Goal: Task Accomplishment & Management: Manage account settings

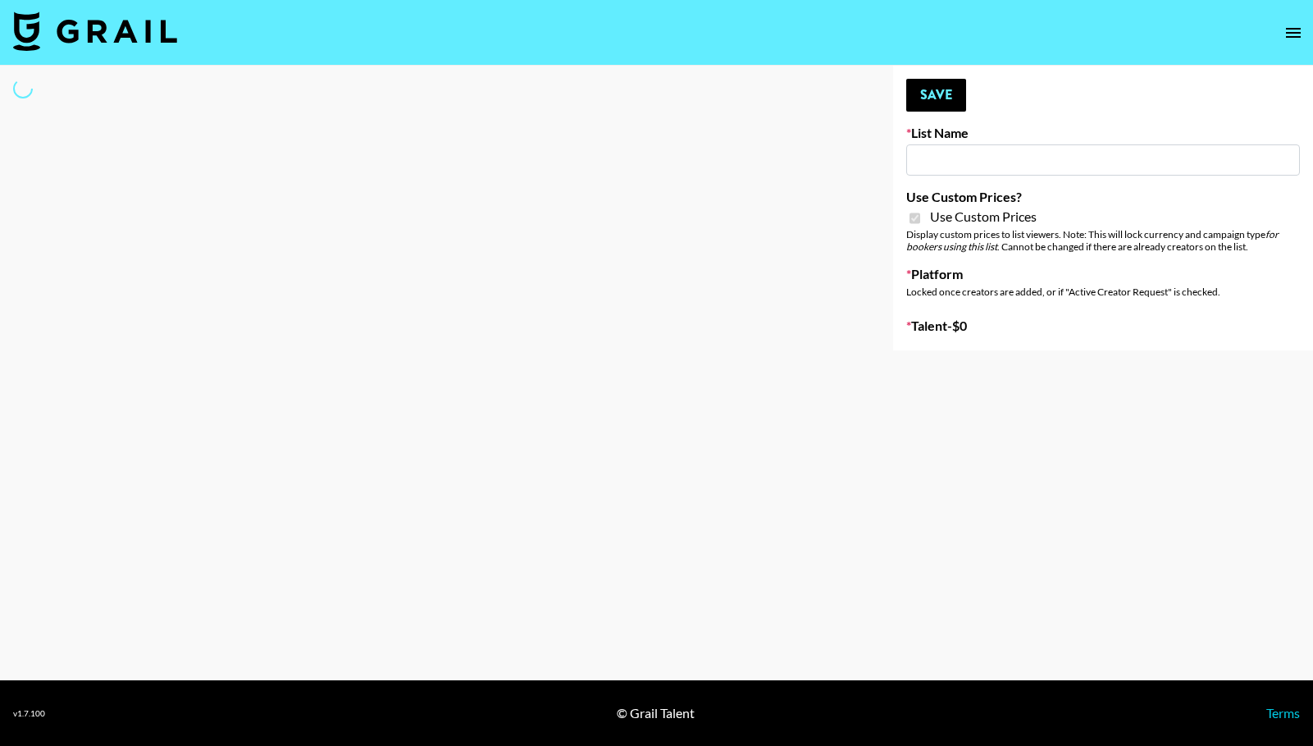
type input "Anker For Soundcore"
checkbox input "true"
select select "Brand"
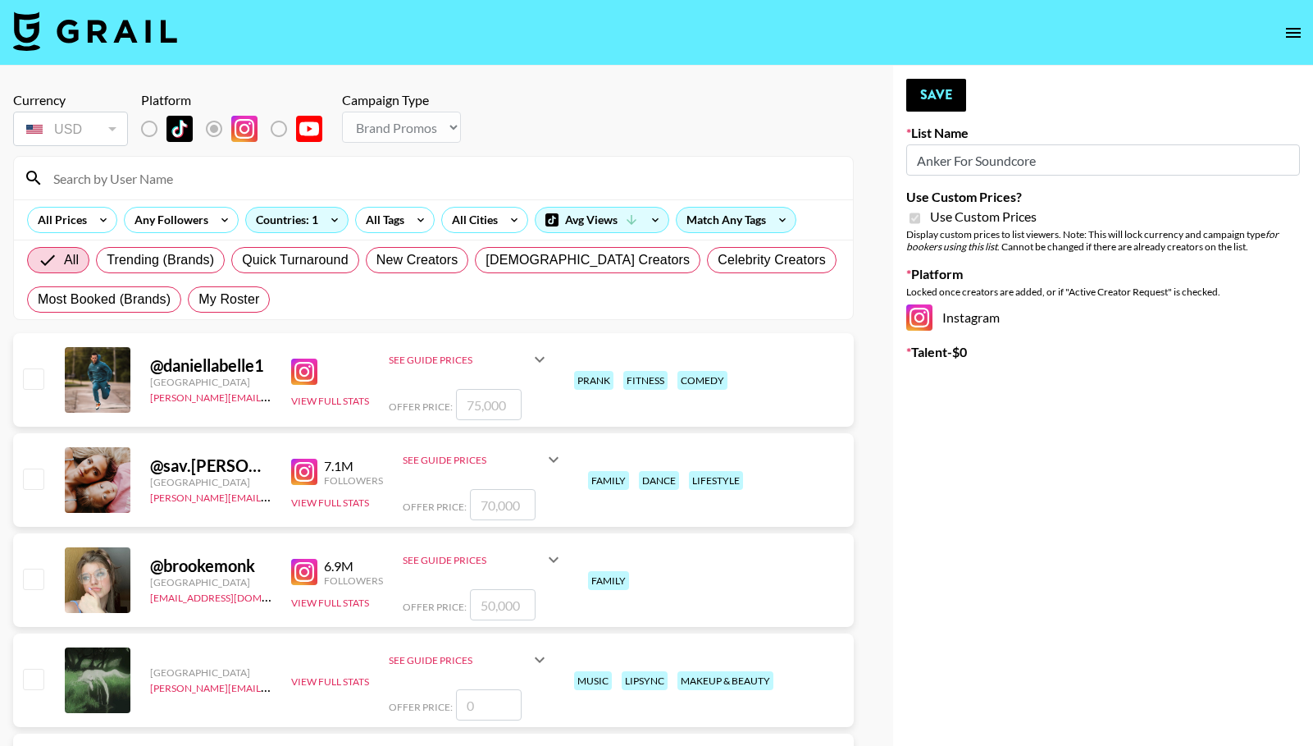
click at [157, 179] on input at bounding box center [443, 178] width 800 height 26
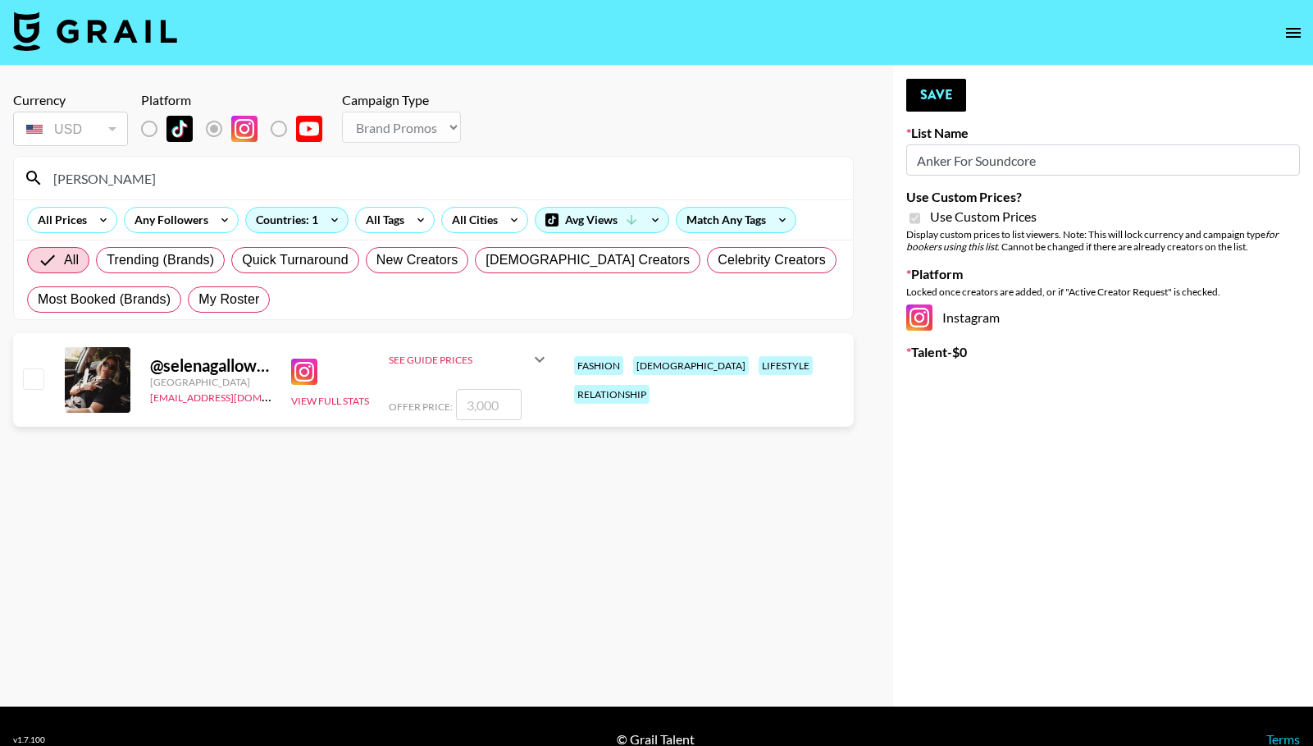
type input "selena"
click at [31, 387] on input "checkbox" at bounding box center [33, 378] width 20 height 20
checkbox input "true"
type input "3000"
click at [927, 107] on button "Save" at bounding box center [936, 95] width 60 height 33
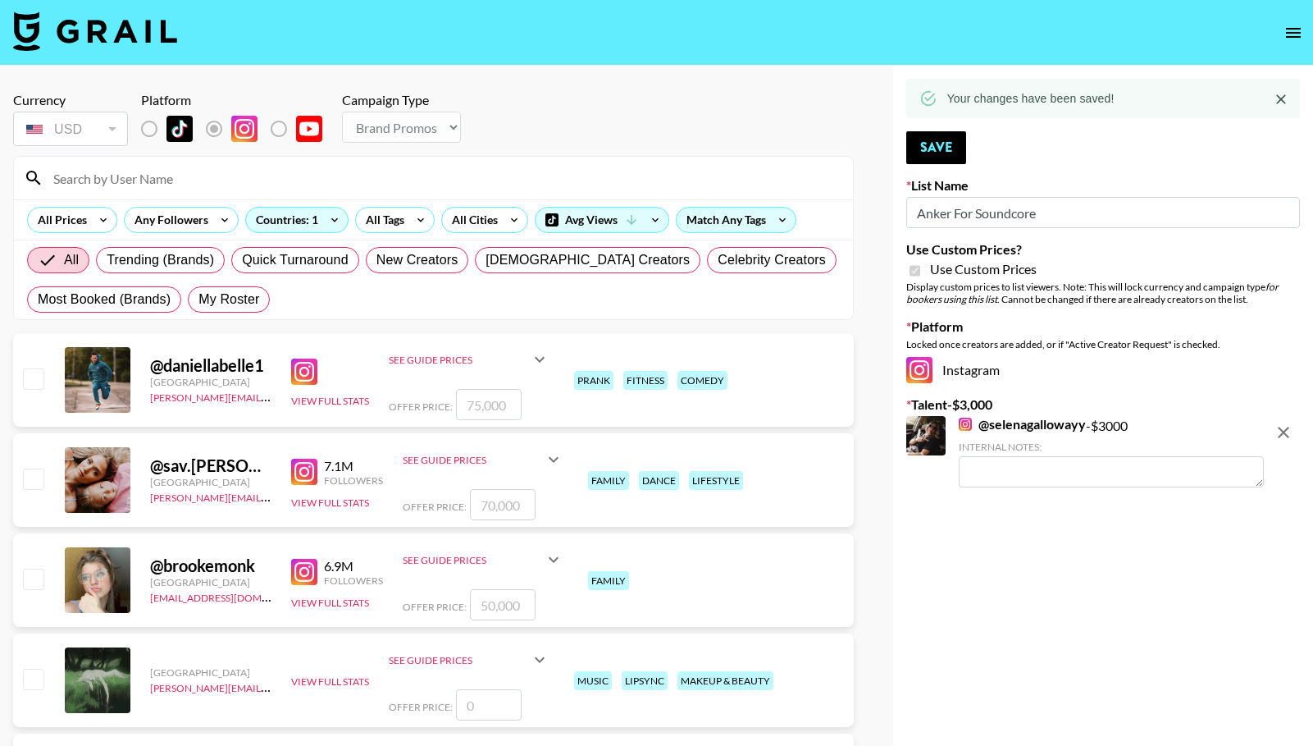
click at [299, 182] on input at bounding box center [443, 178] width 800 height 26
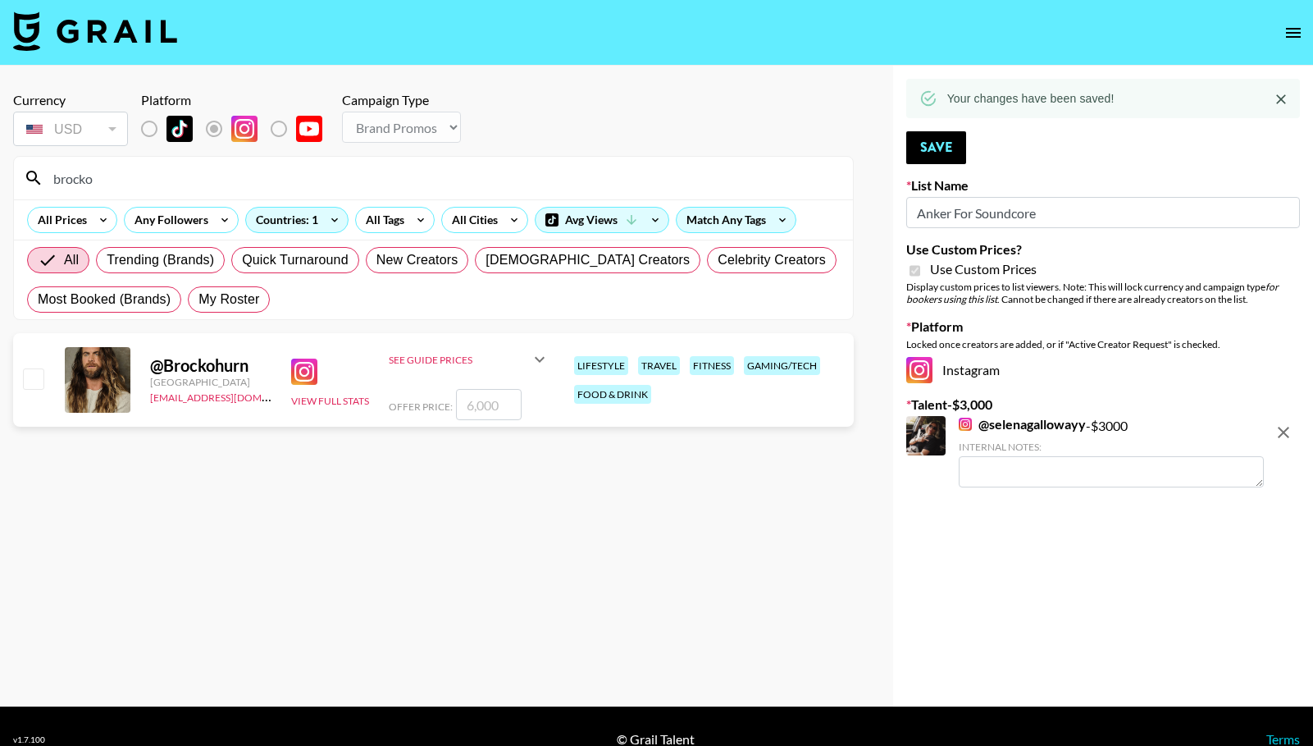
type input "brocko"
click at [26, 381] on input "checkbox" at bounding box center [33, 378] width 20 height 20
checkbox input "true"
type input "6000"
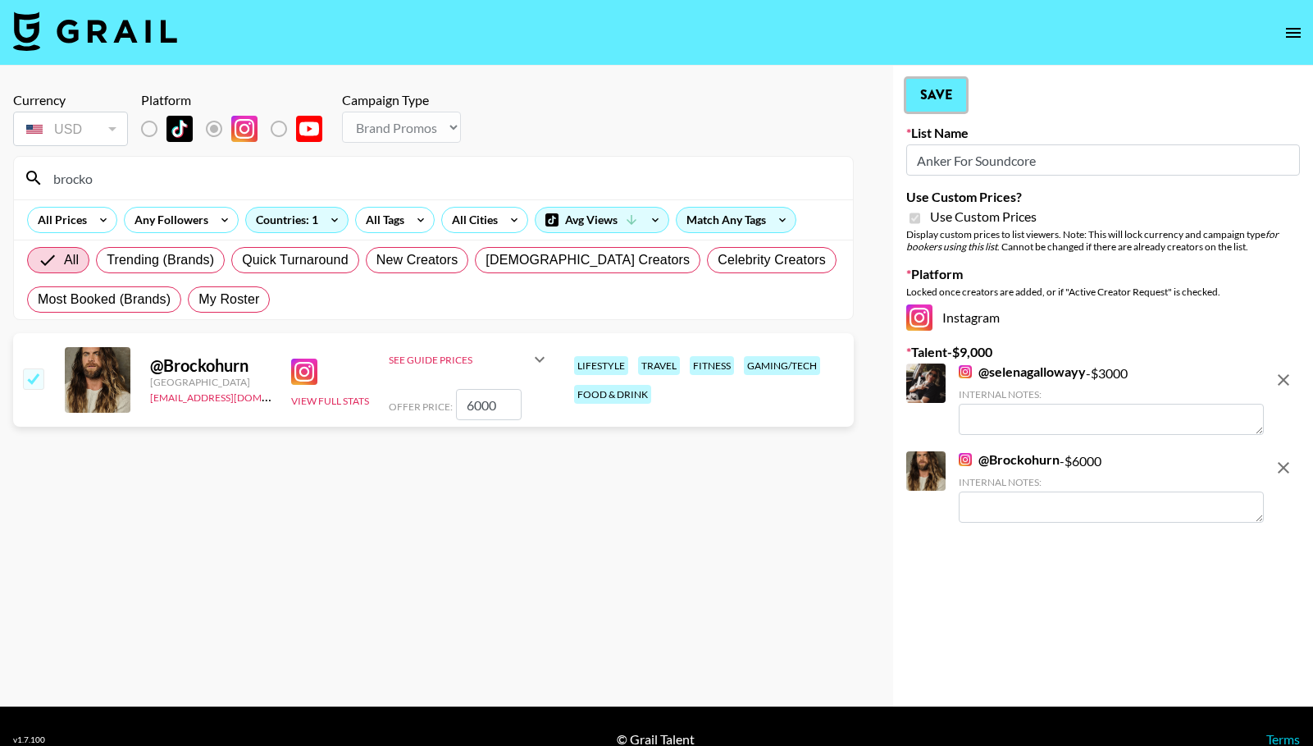
click at [946, 100] on button "Save" at bounding box center [936, 95] width 60 height 33
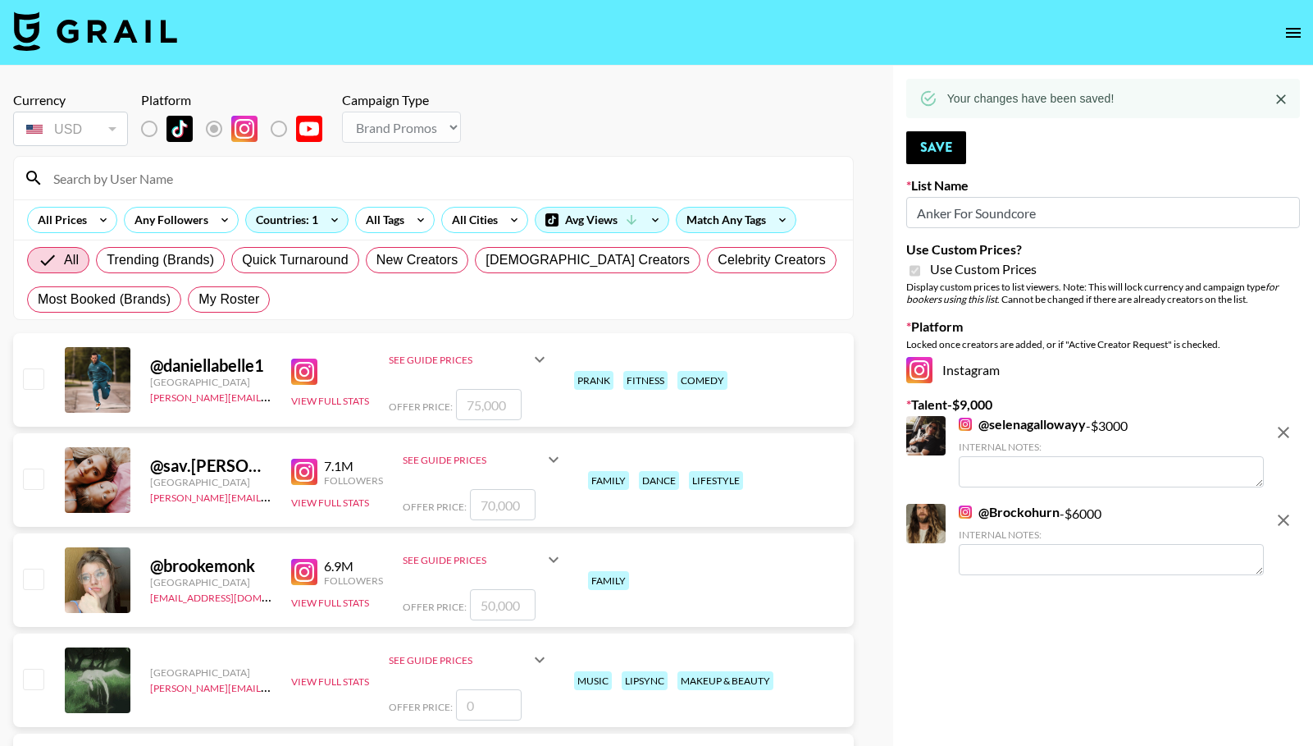
click at [354, 179] on input at bounding box center [443, 178] width 800 height 26
click at [149, 176] on input at bounding box center [443, 178] width 800 height 26
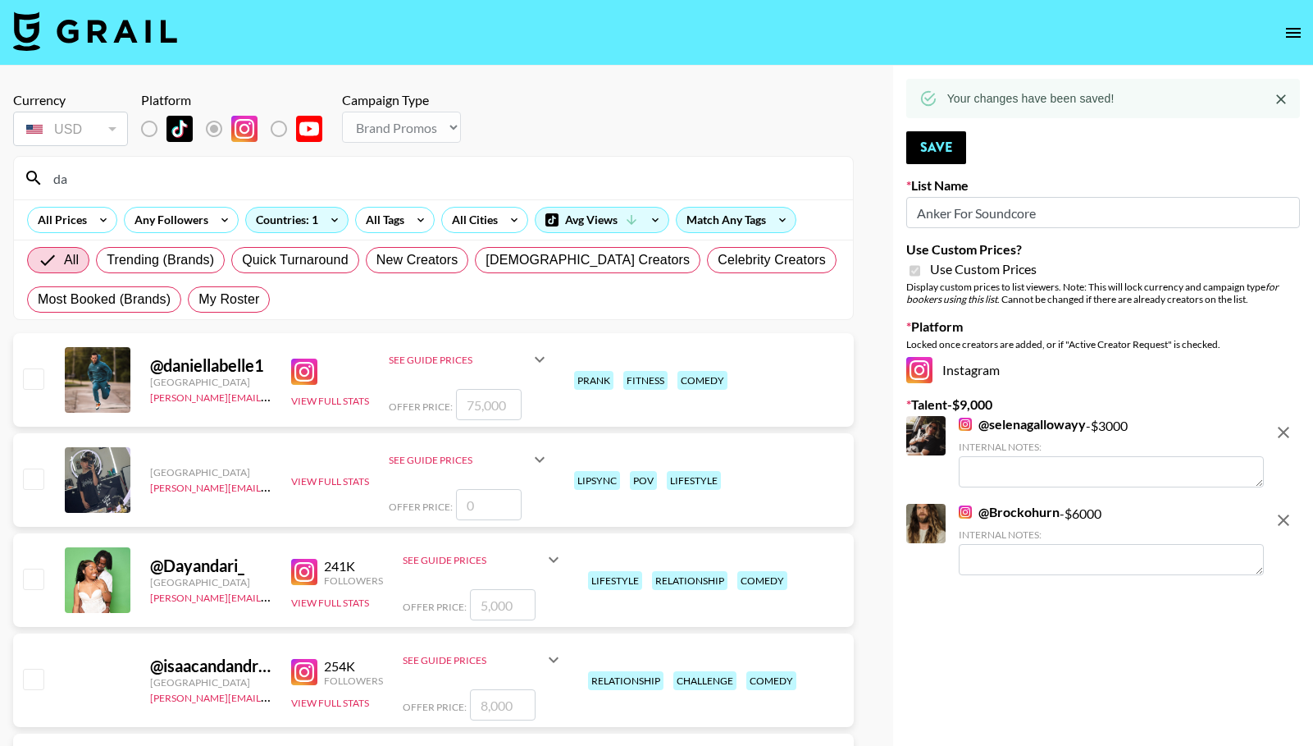
type input "d"
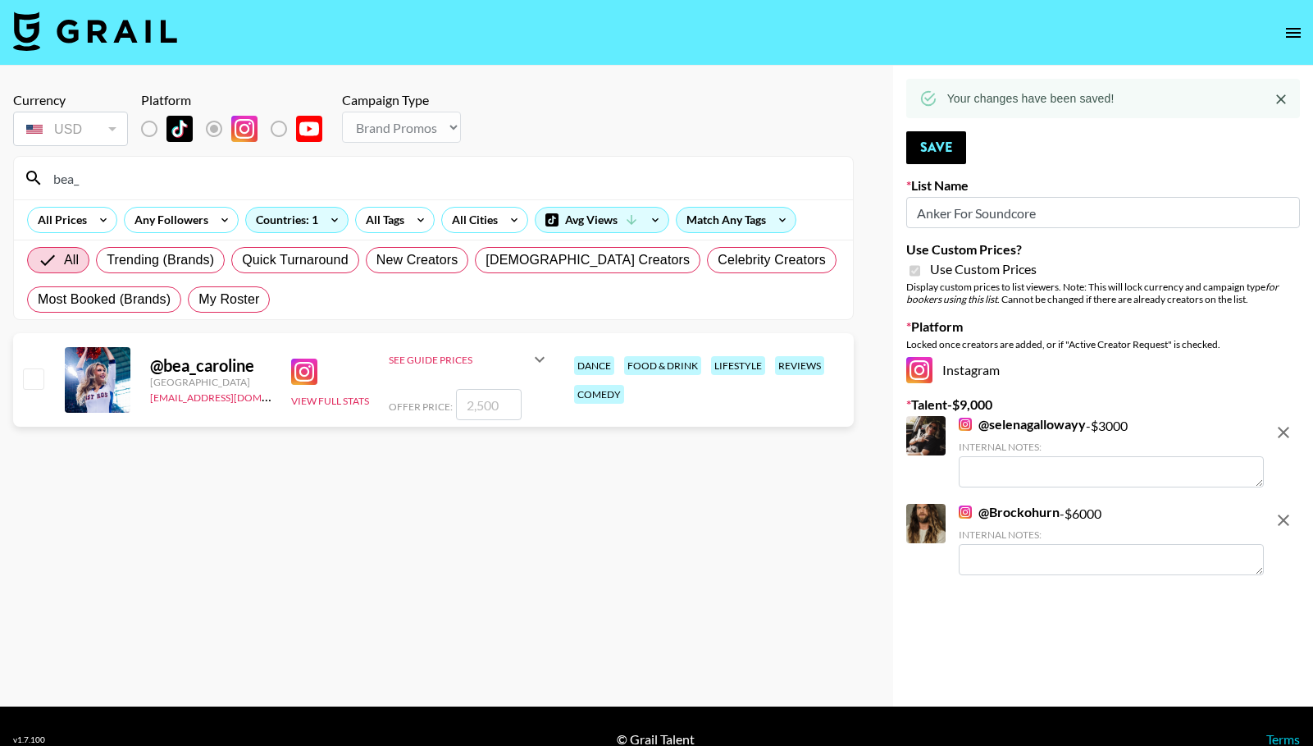
type input "bea_"
click at [30, 371] on input "checkbox" at bounding box center [33, 378] width 20 height 20
checkbox input "true"
type input "2500"
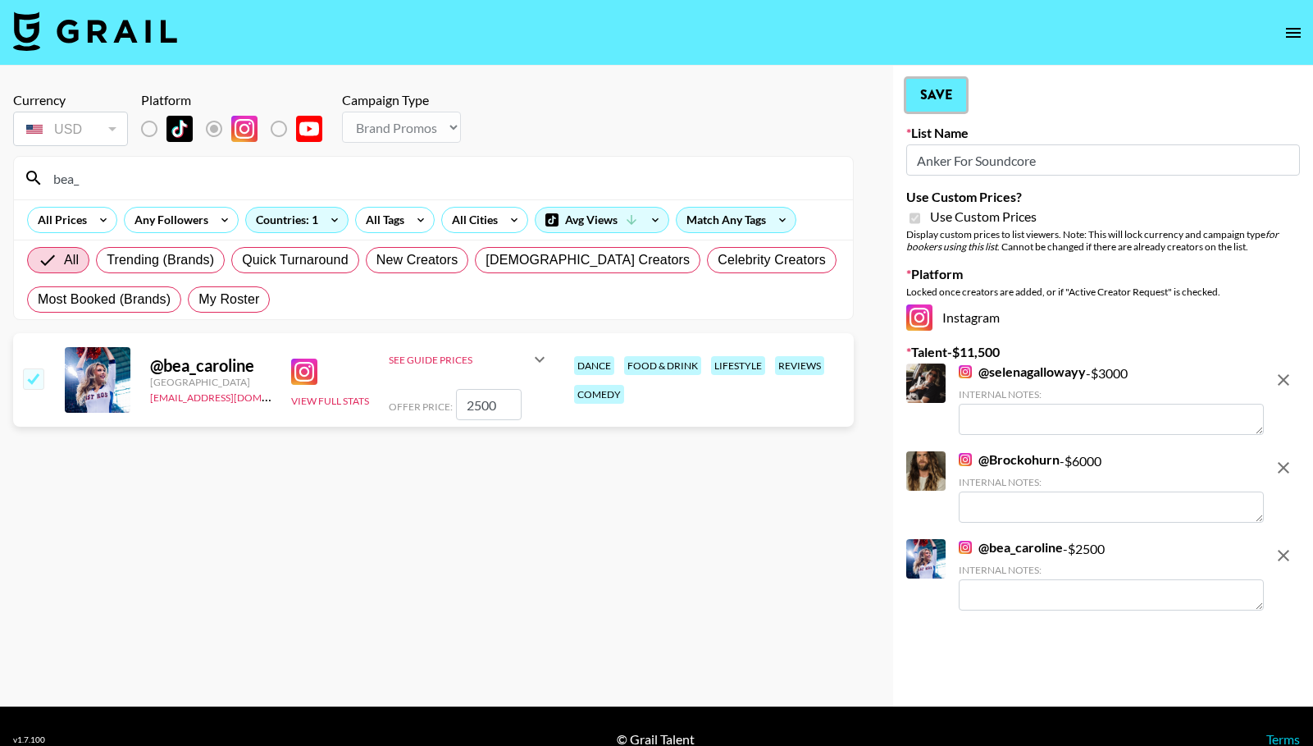
click at [930, 92] on button "Save" at bounding box center [936, 95] width 60 height 33
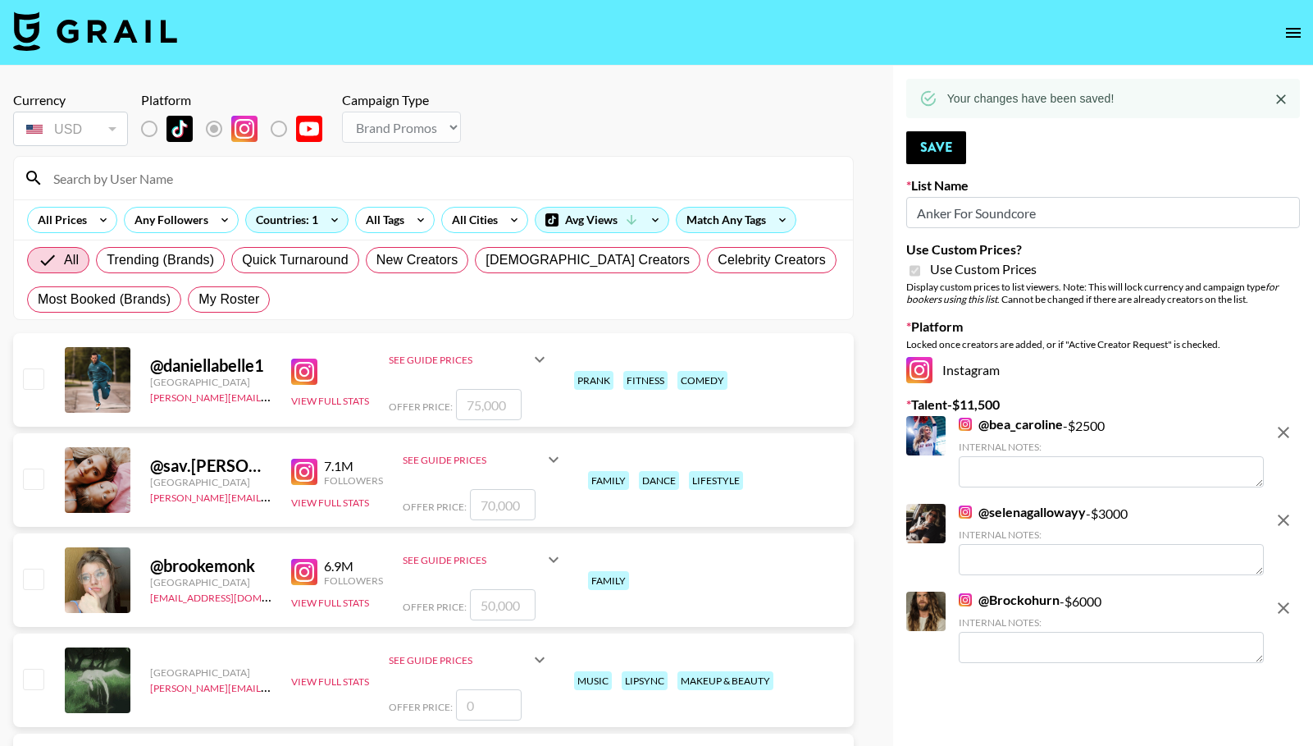
click at [353, 180] on input at bounding box center [443, 178] width 800 height 26
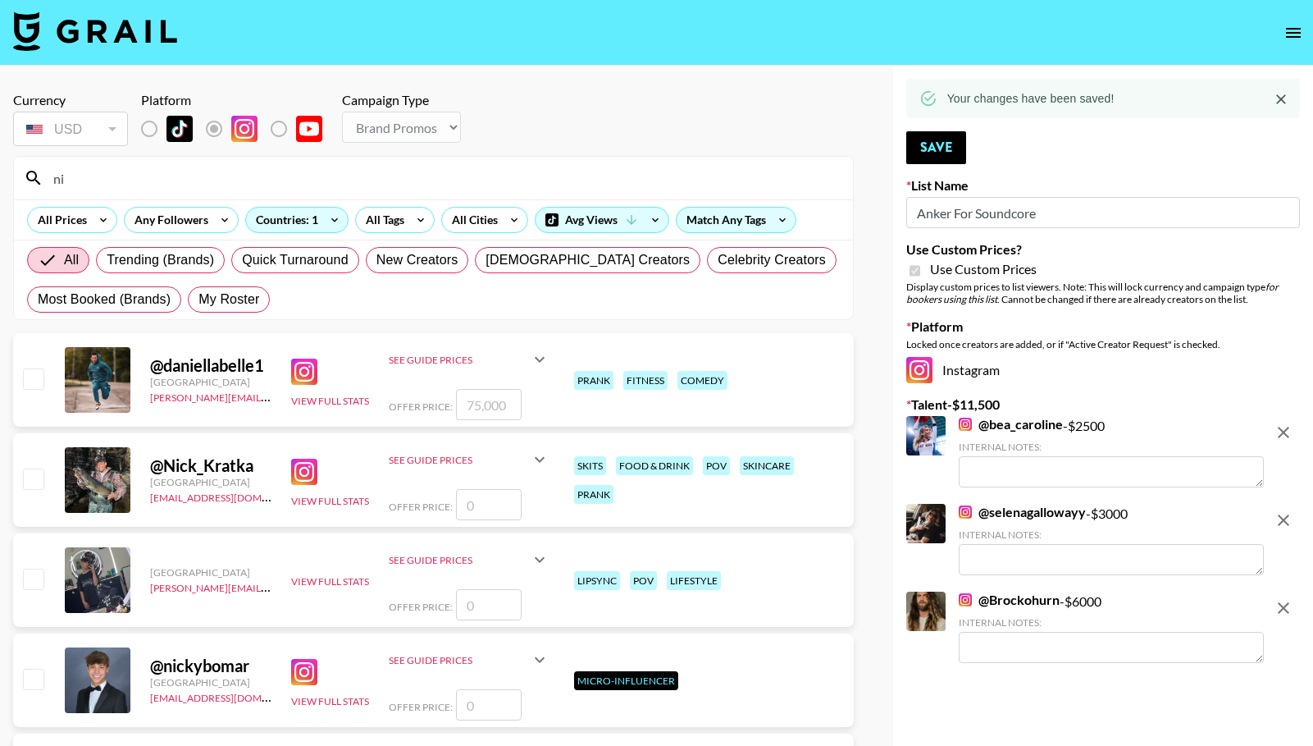
type input "n"
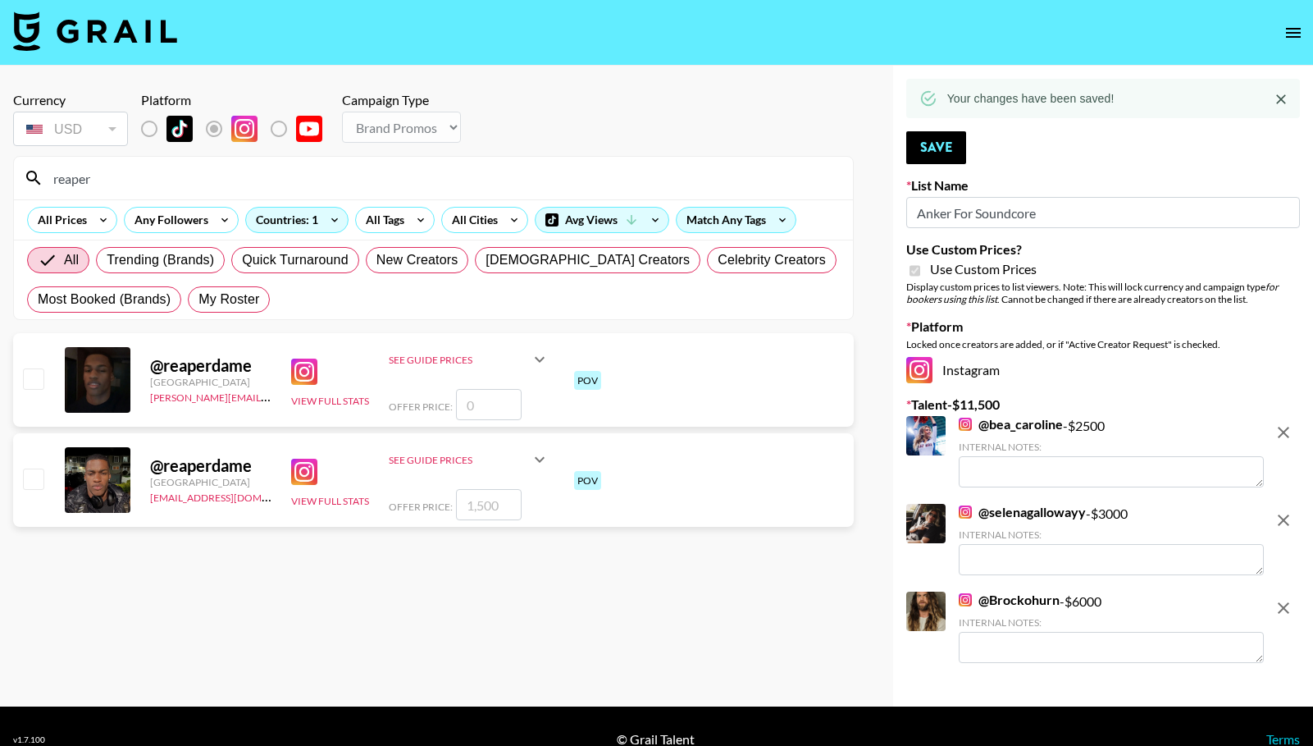
type input "reaper"
drag, startPoint x: 38, startPoint y: 480, endPoint x: 46, endPoint y: 485, distance: 9.6
click at [38, 480] on input "checkbox" at bounding box center [33, 478] width 20 height 20
checkbox input "true"
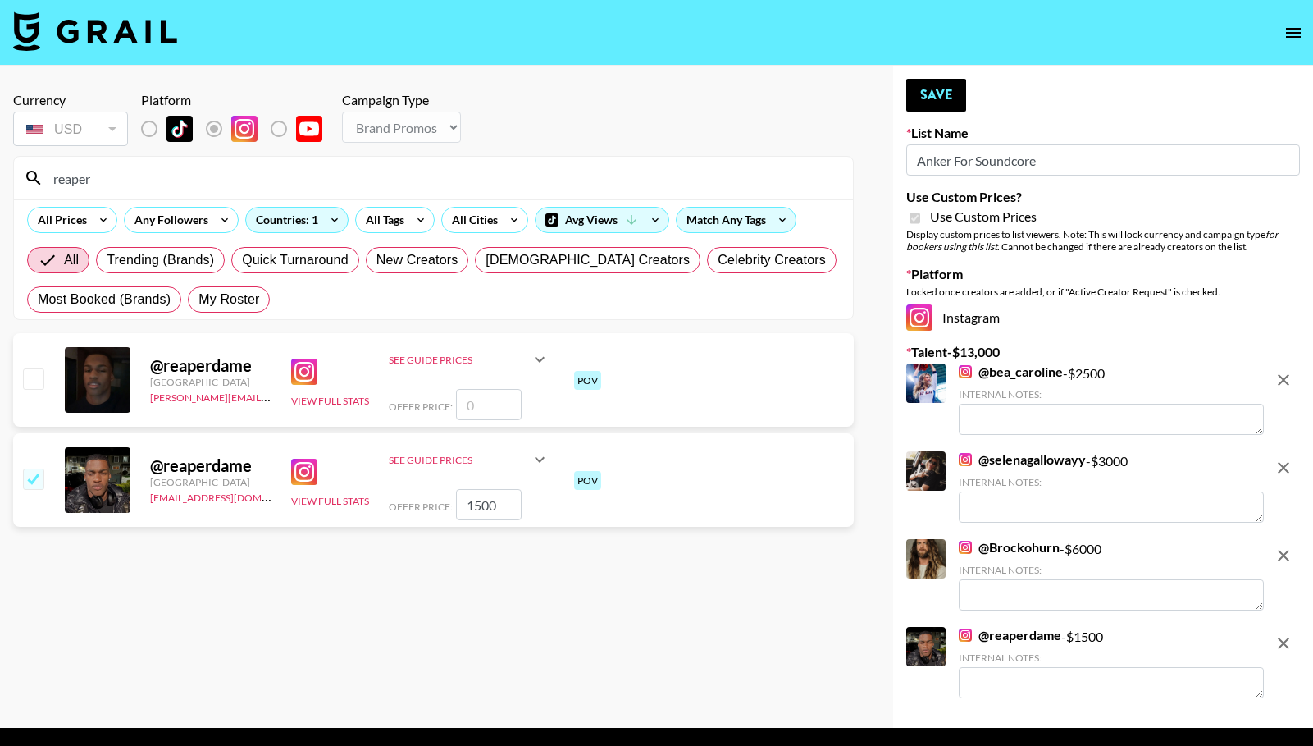
click at [469, 505] on input "1500" at bounding box center [489, 504] width 66 height 31
type input "2000"
click at [931, 103] on button "Save" at bounding box center [936, 95] width 60 height 33
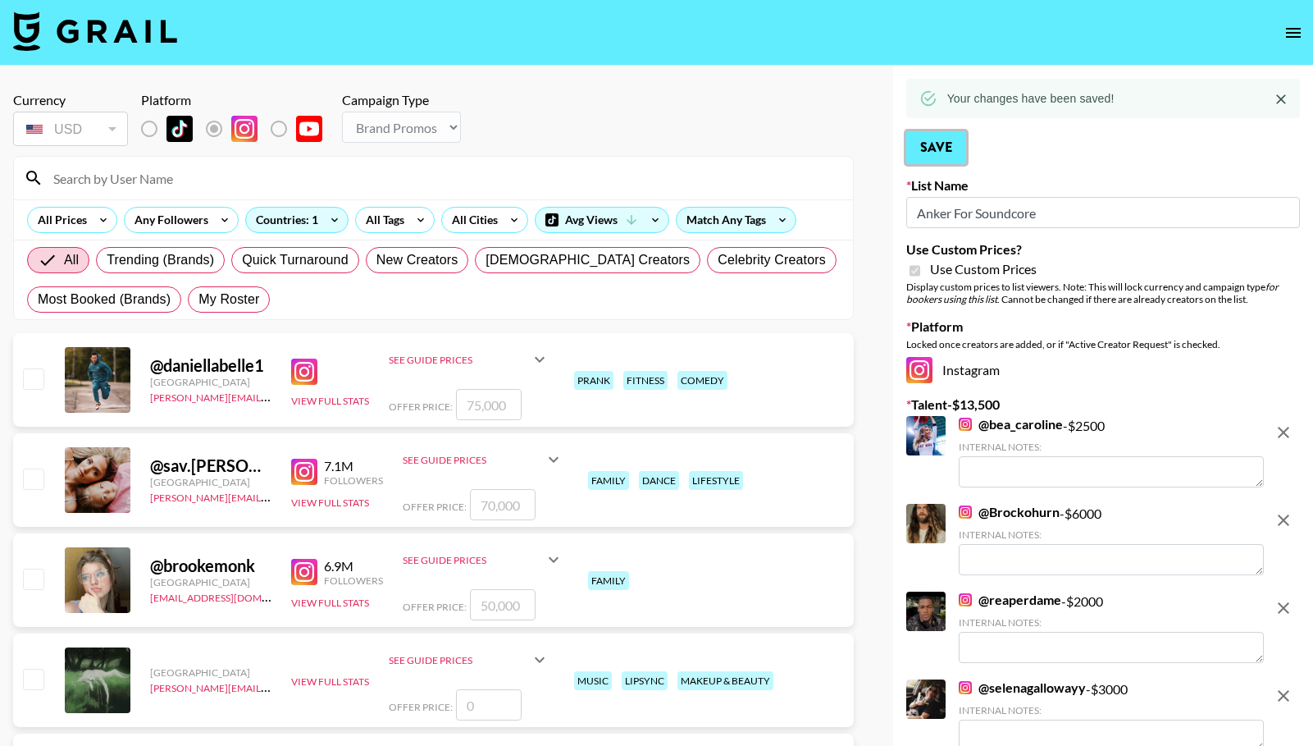
scroll to position [114, 0]
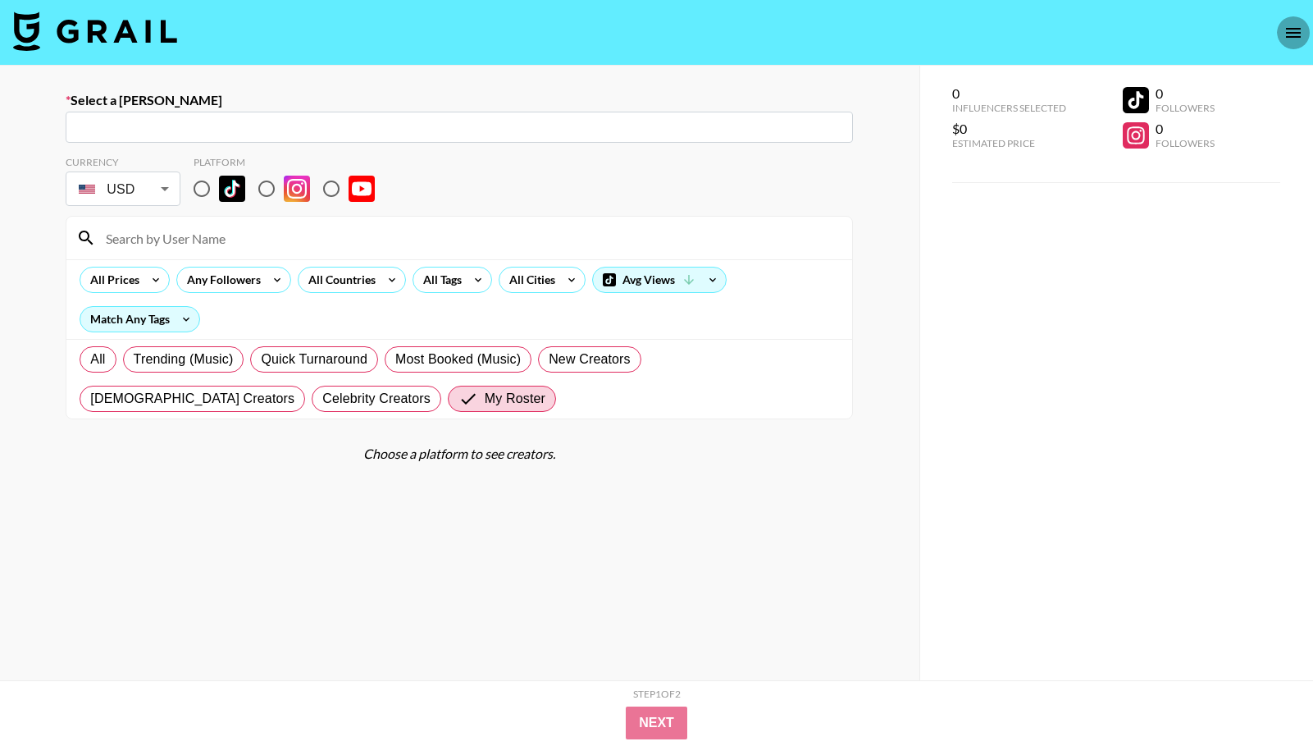
click at [1294, 30] on icon "open drawer" at bounding box center [1294, 33] width 20 height 20
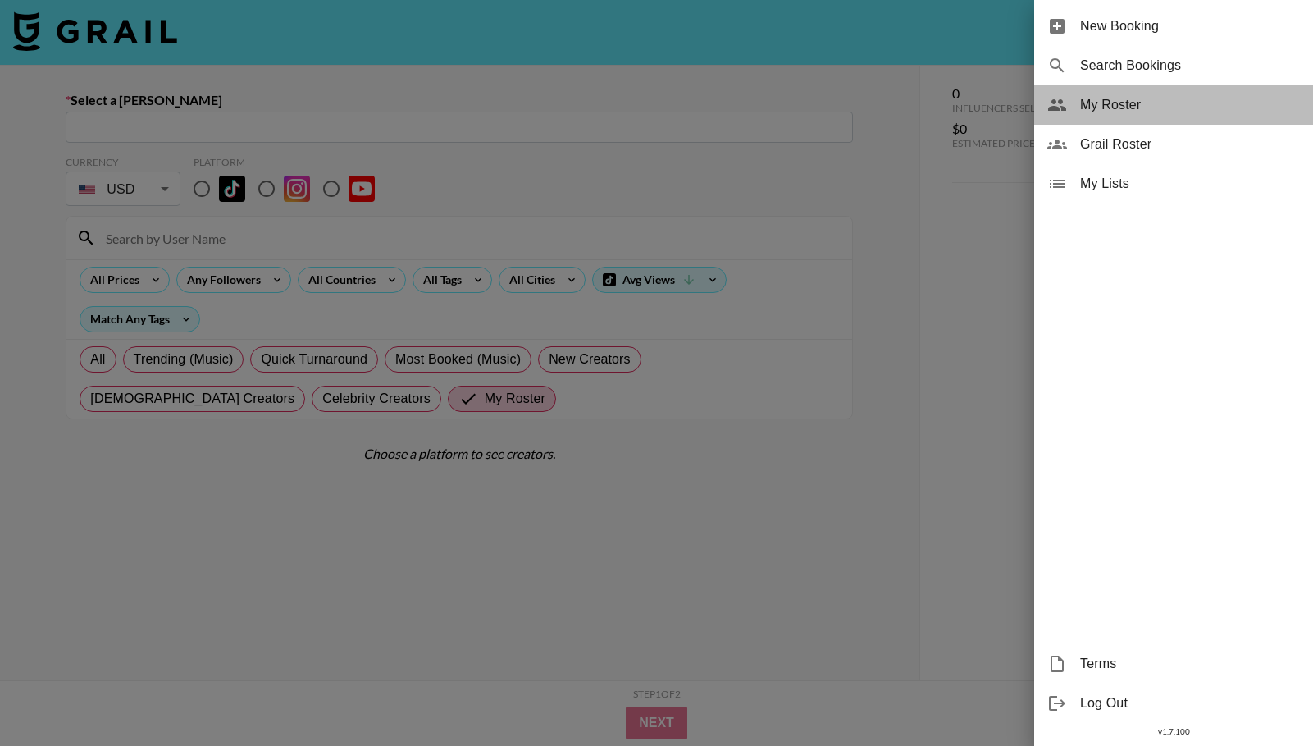
click at [1194, 109] on span "My Roster" at bounding box center [1190, 105] width 220 height 20
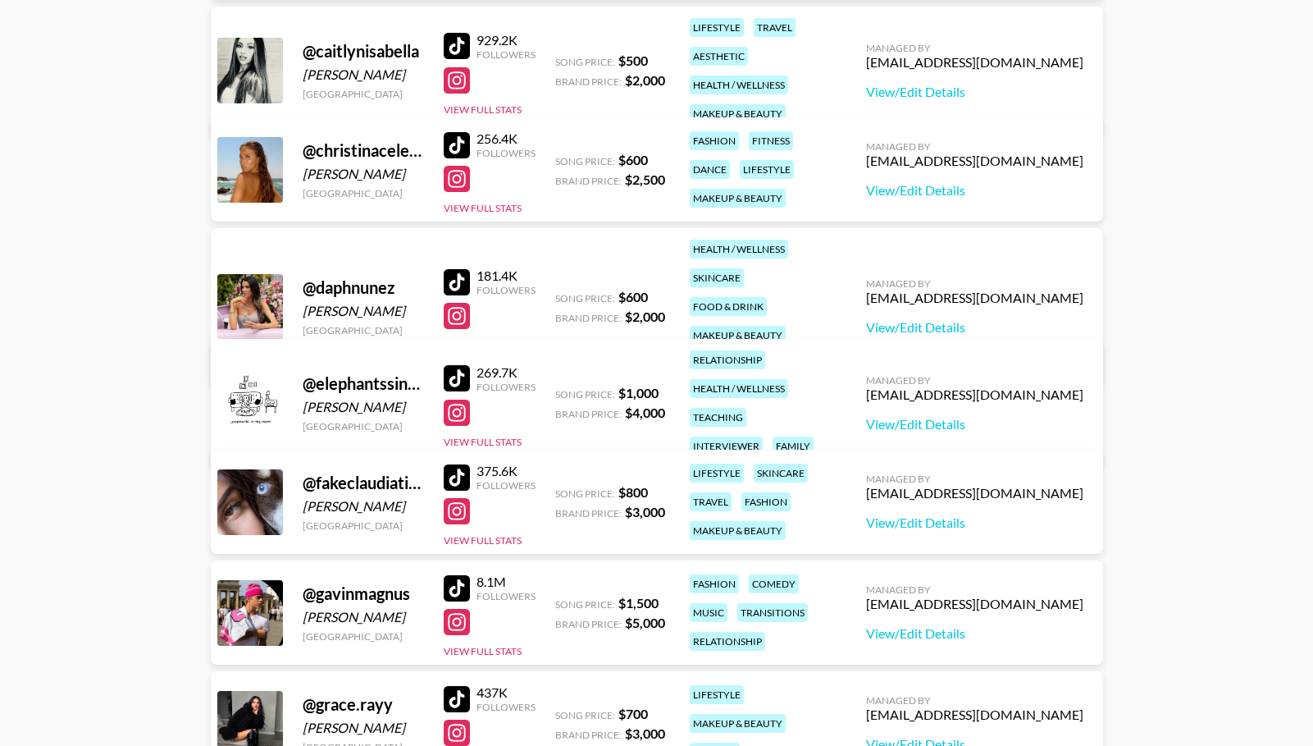
scroll to position [1211, 0]
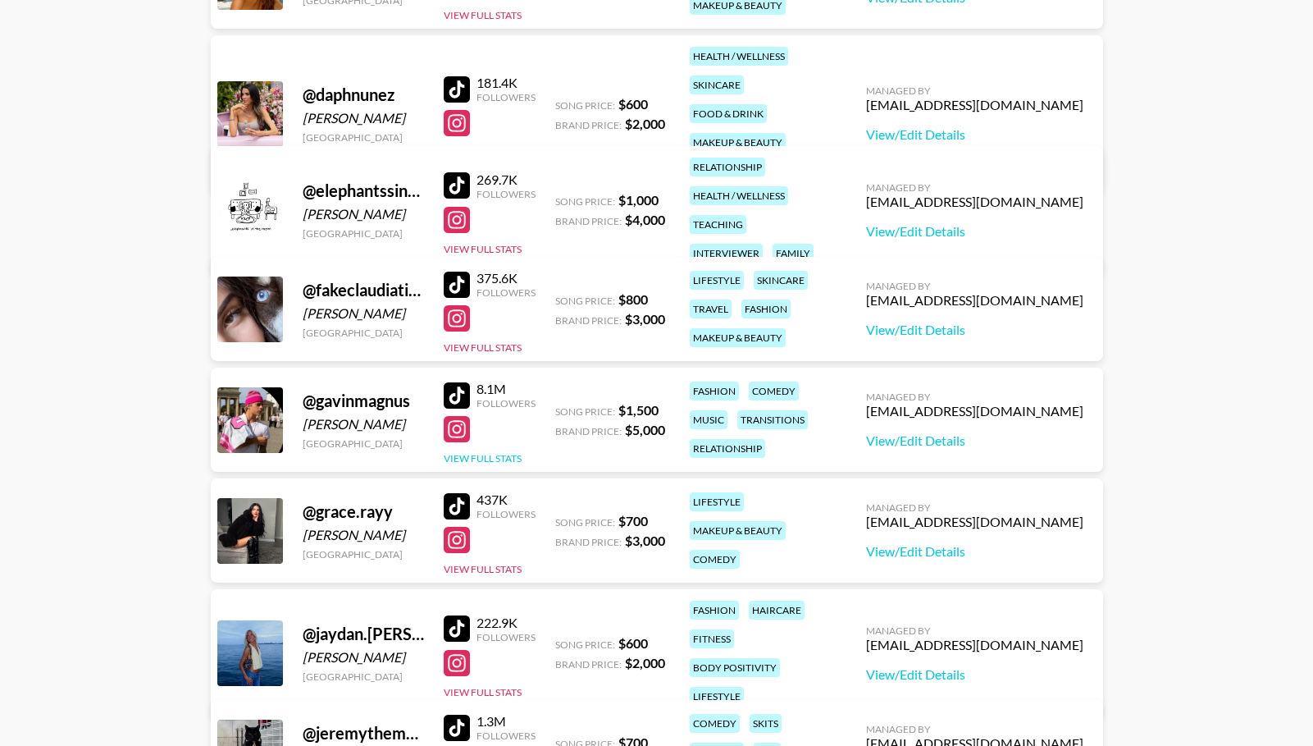
click at [509, 456] on button "View Full Stats" at bounding box center [483, 458] width 78 height 12
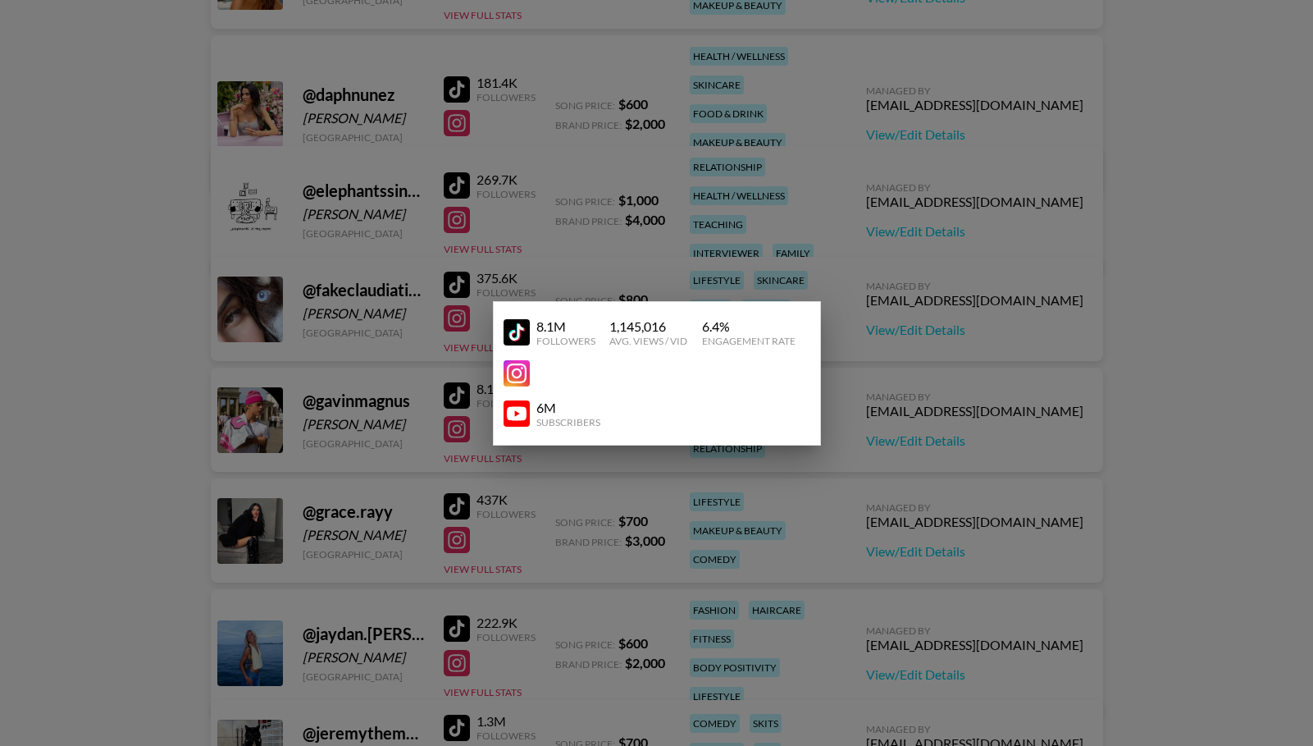
drag, startPoint x: 508, startPoint y: 458, endPoint x: 526, endPoint y: 281, distance: 178.1
click at [508, 458] on div at bounding box center [656, 373] width 1313 height 746
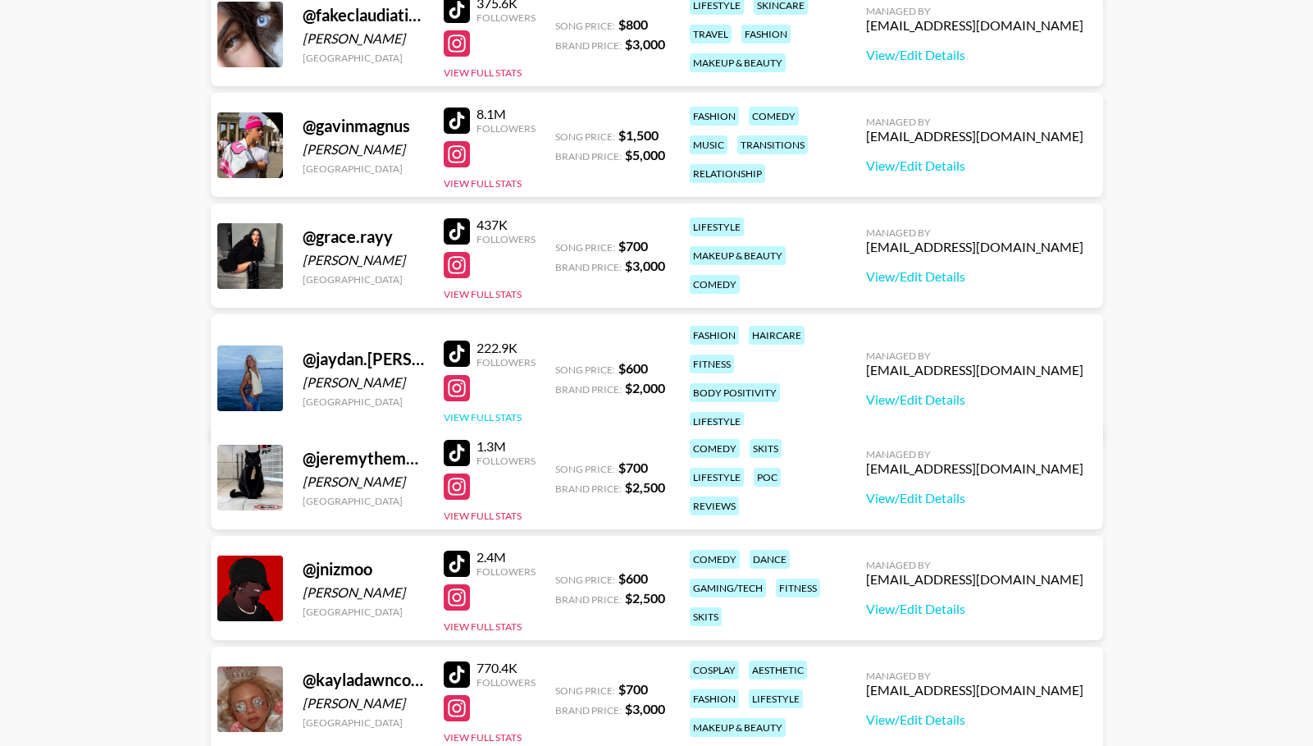
scroll to position [1564, 0]
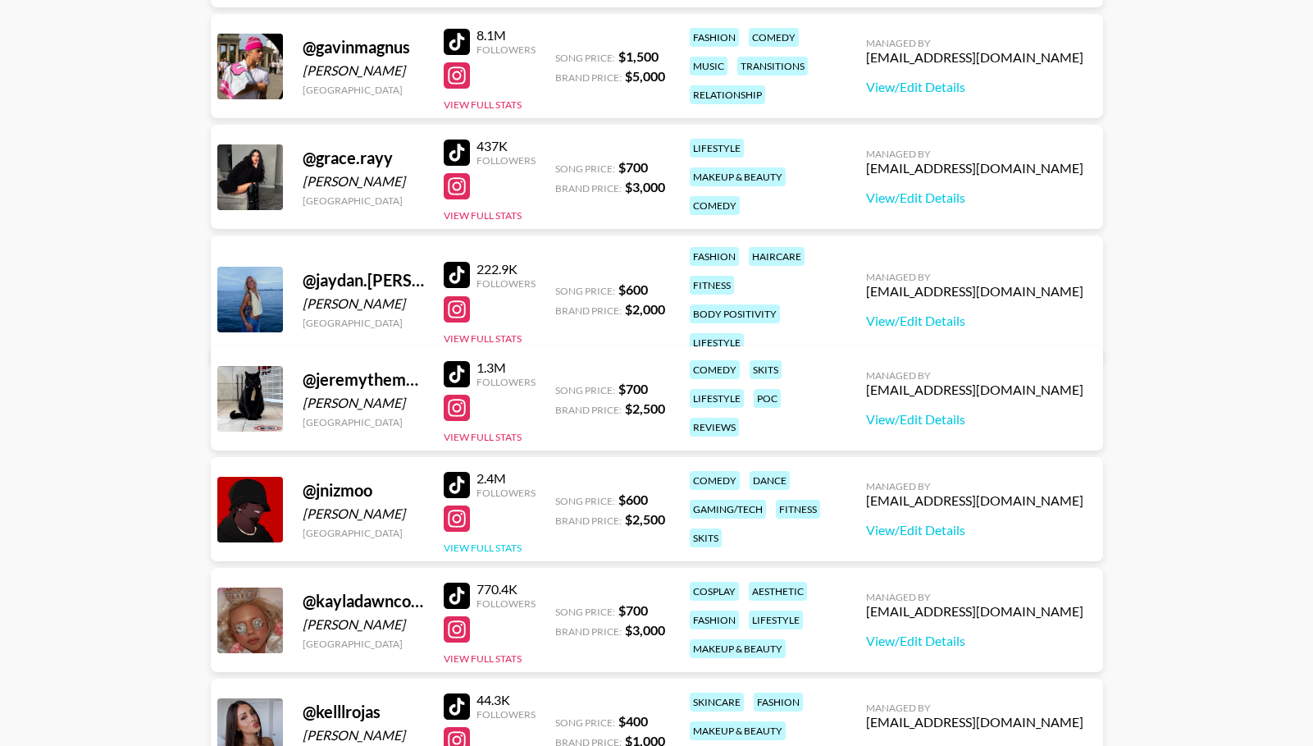
click at [492, 550] on button "View Full Stats" at bounding box center [483, 547] width 78 height 12
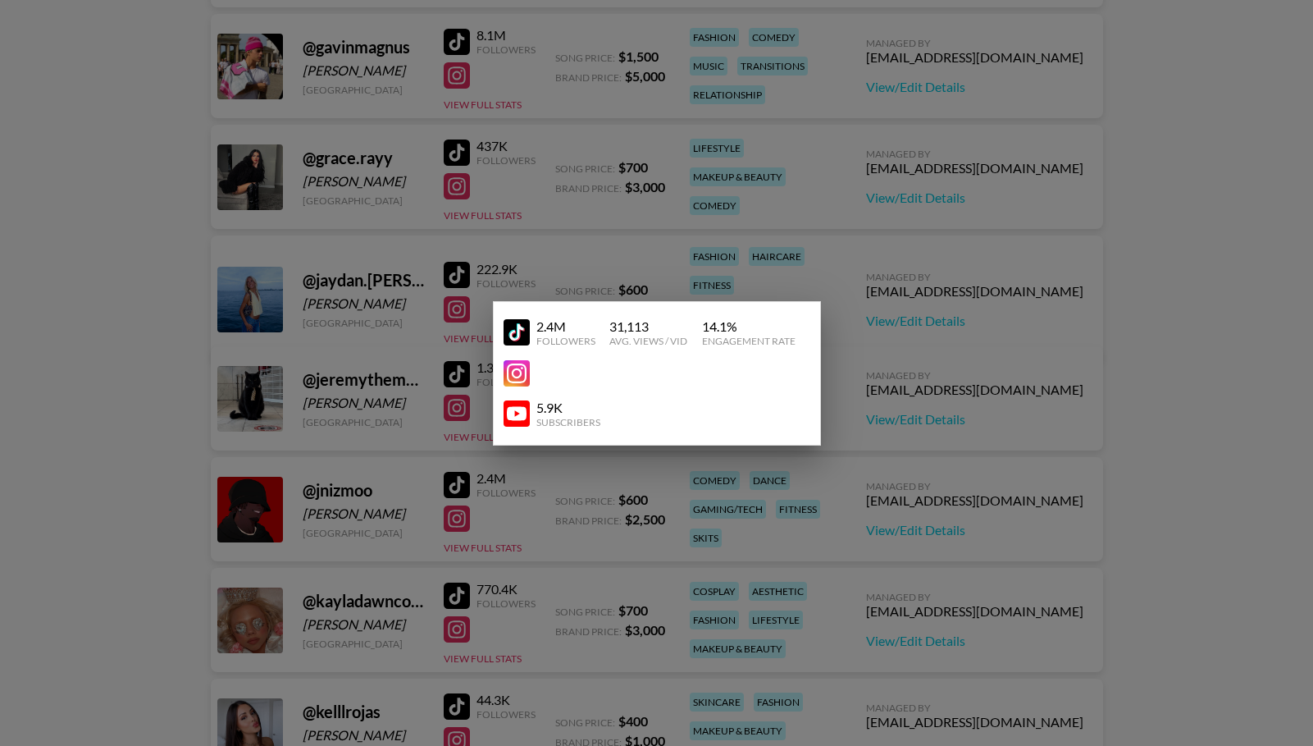
click at [492, 550] on div at bounding box center [656, 373] width 1313 height 746
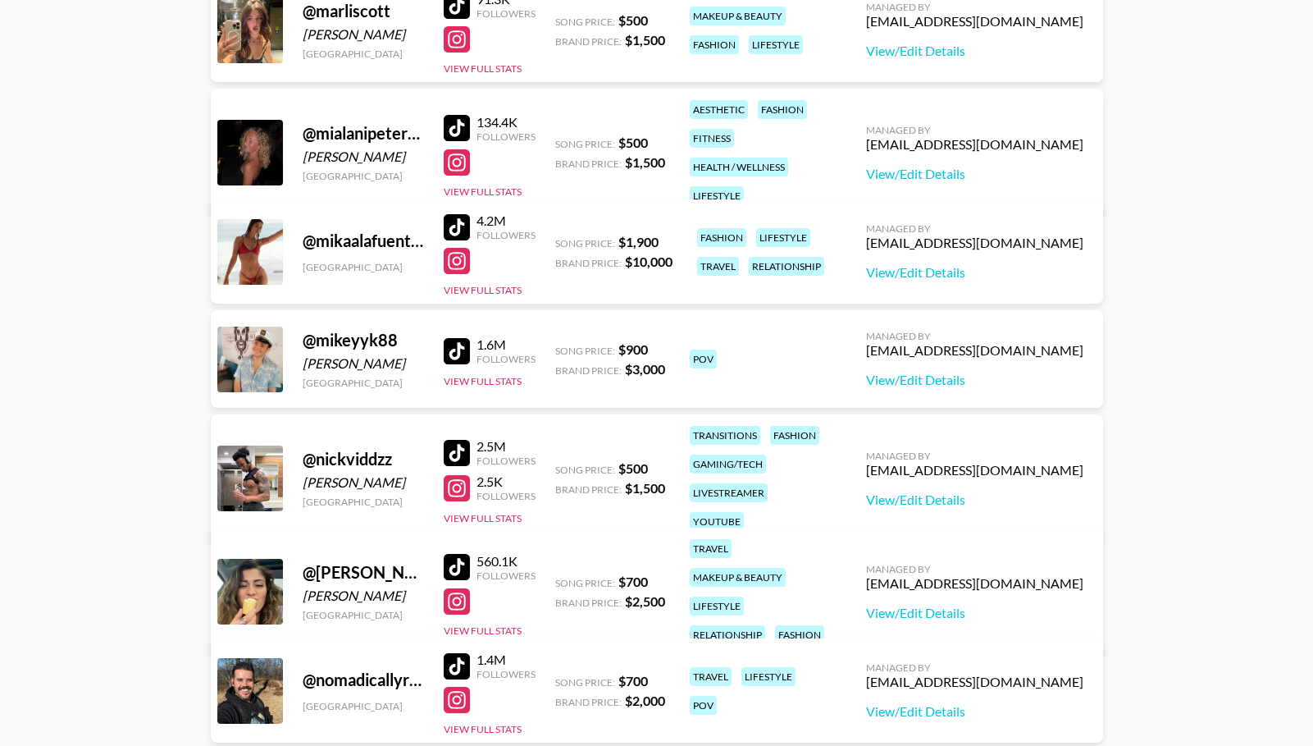
scroll to position [3135, 0]
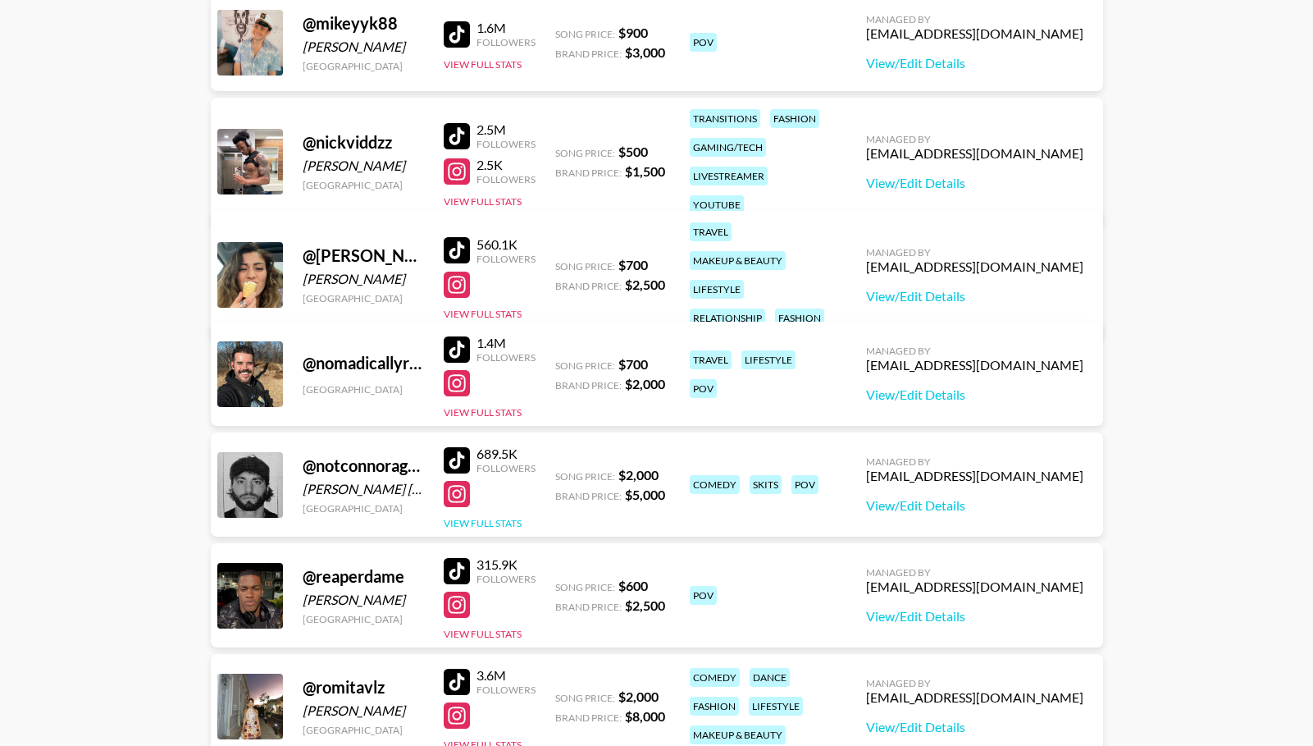
click at [474, 522] on button "View Full Stats" at bounding box center [483, 523] width 78 height 12
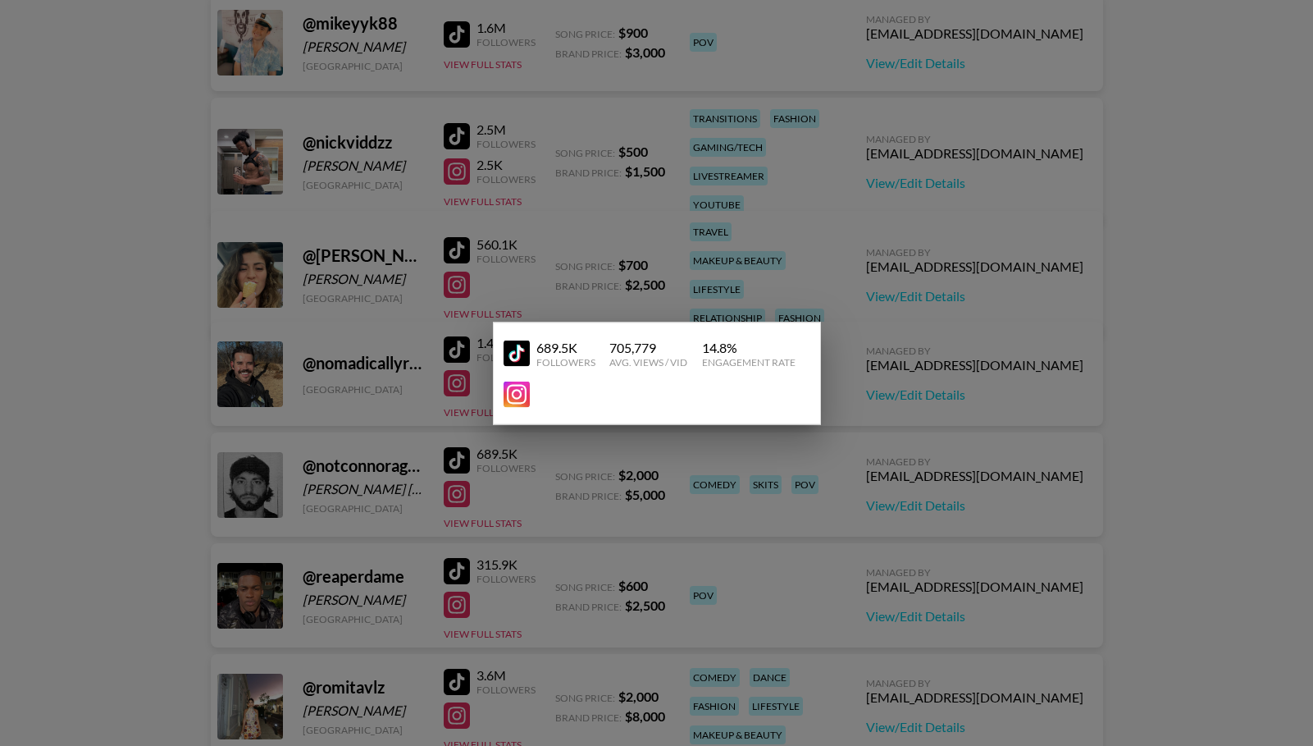
click at [474, 522] on div at bounding box center [656, 373] width 1313 height 746
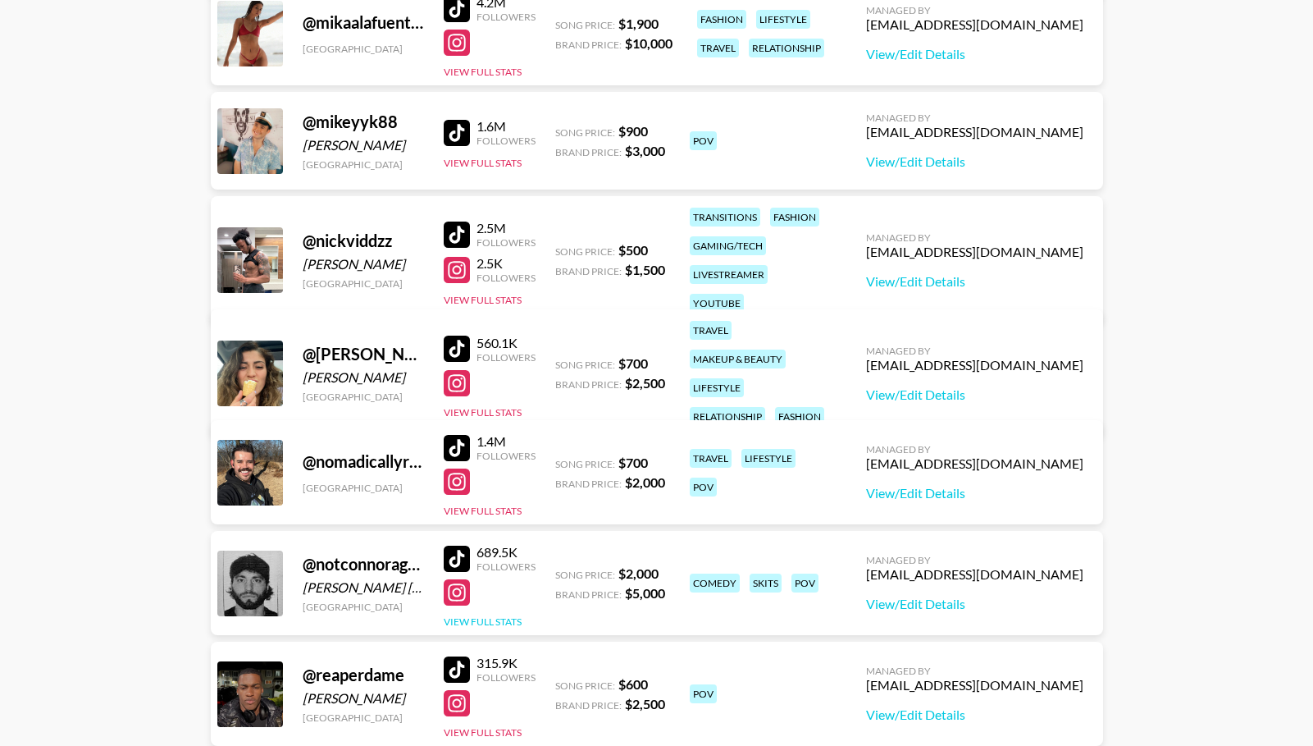
scroll to position [2977, 0]
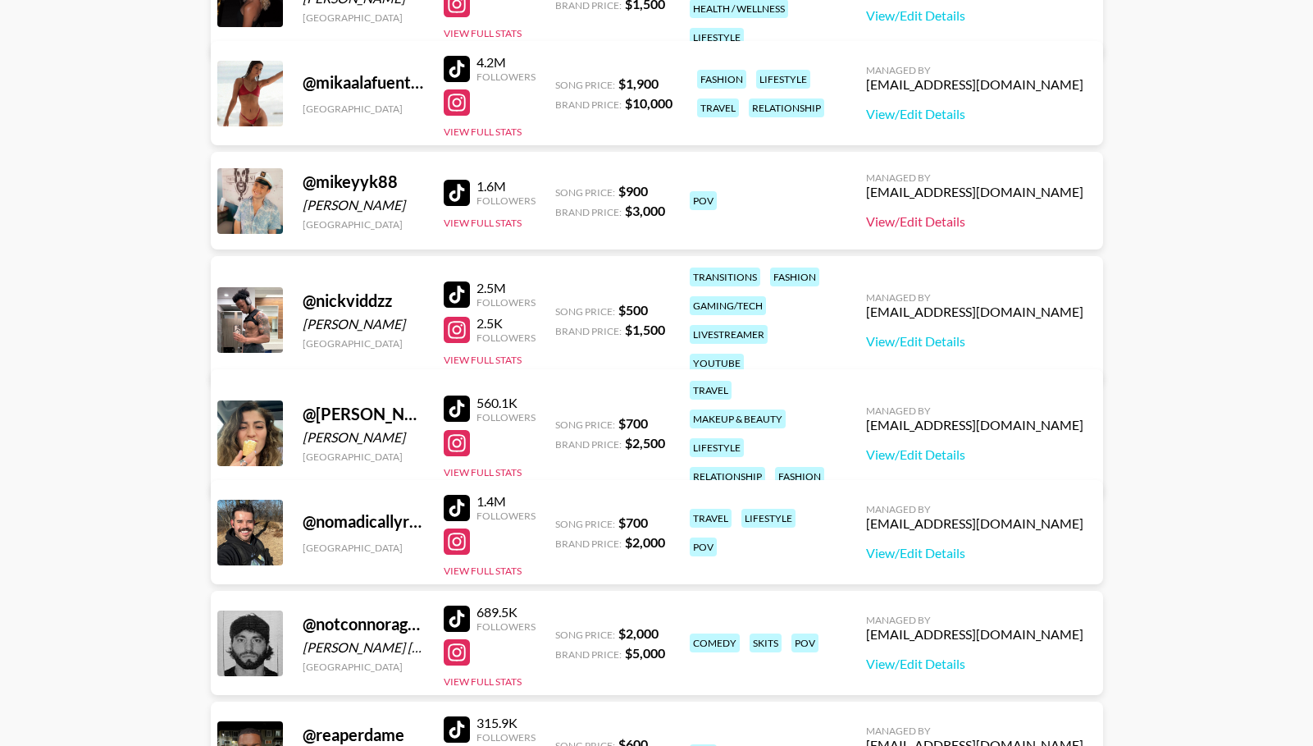
click at [990, 221] on link "View/Edit Details" at bounding box center [974, 221] width 217 height 16
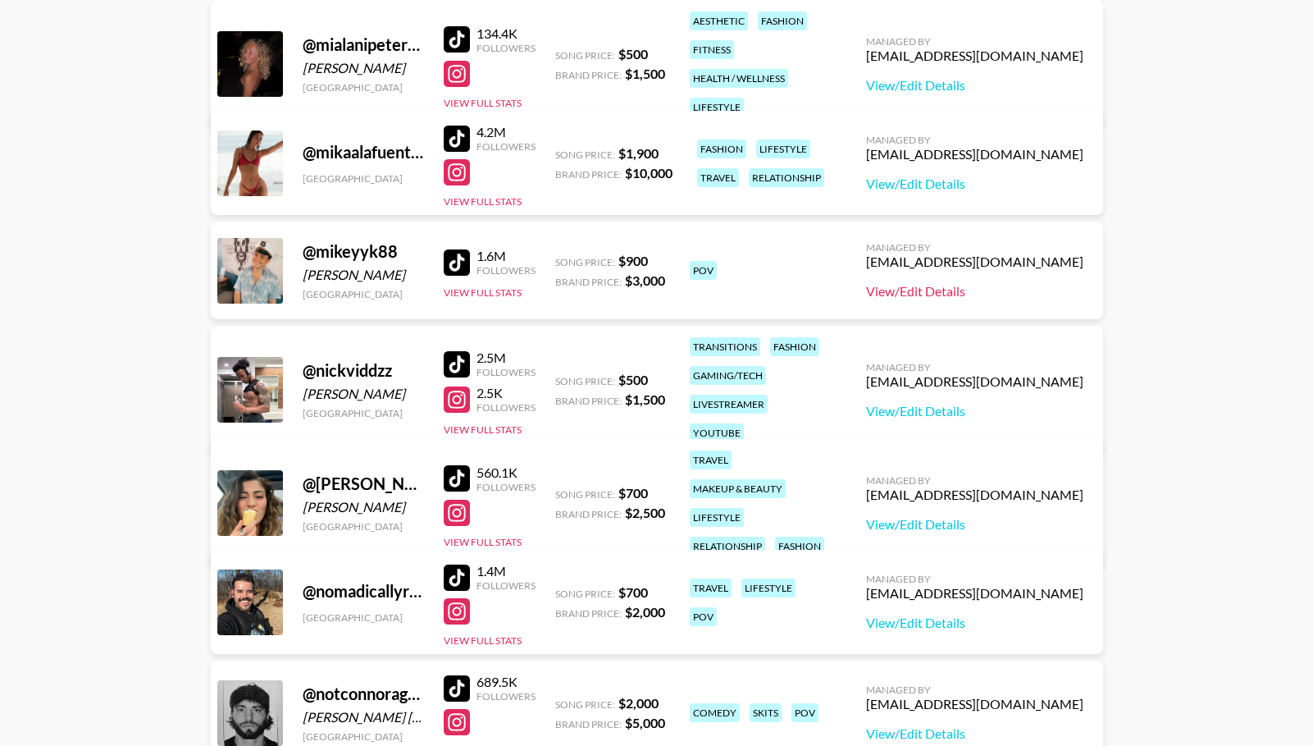
scroll to position [2844, 0]
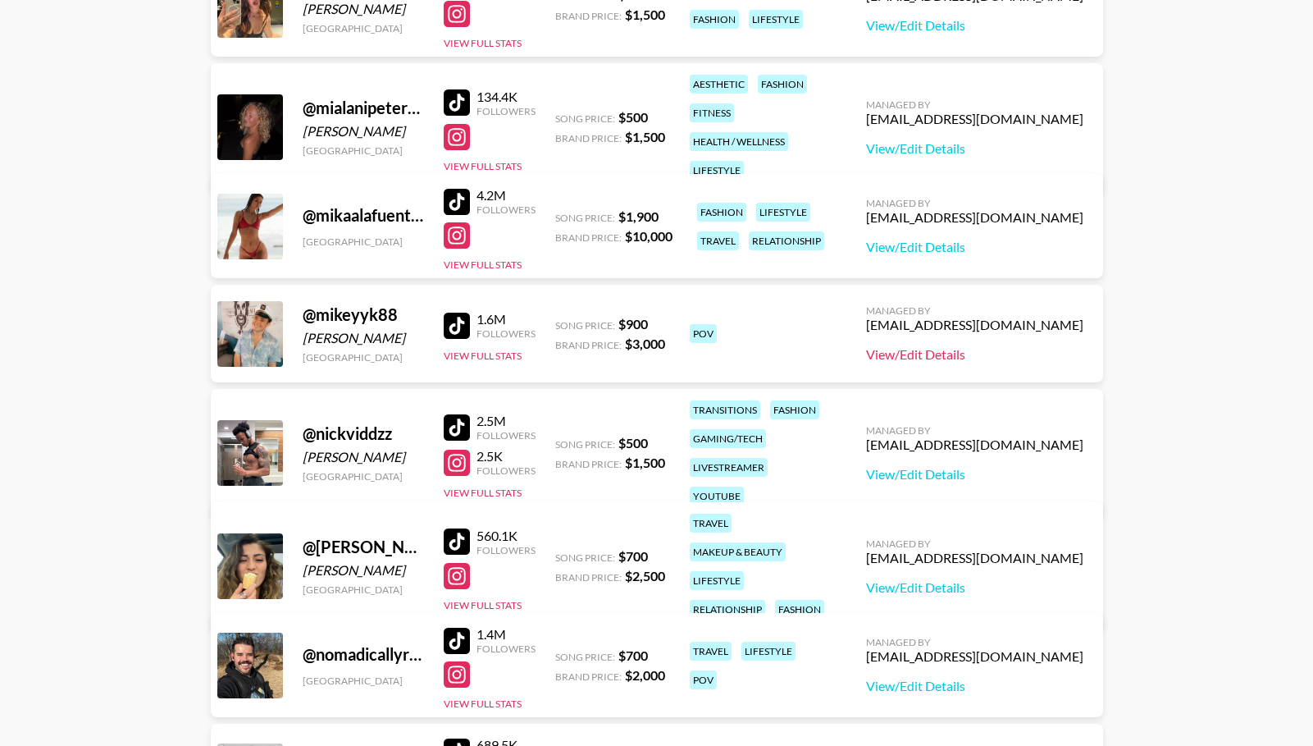
click at [1006, 360] on link "View/Edit Details" at bounding box center [974, 354] width 217 height 16
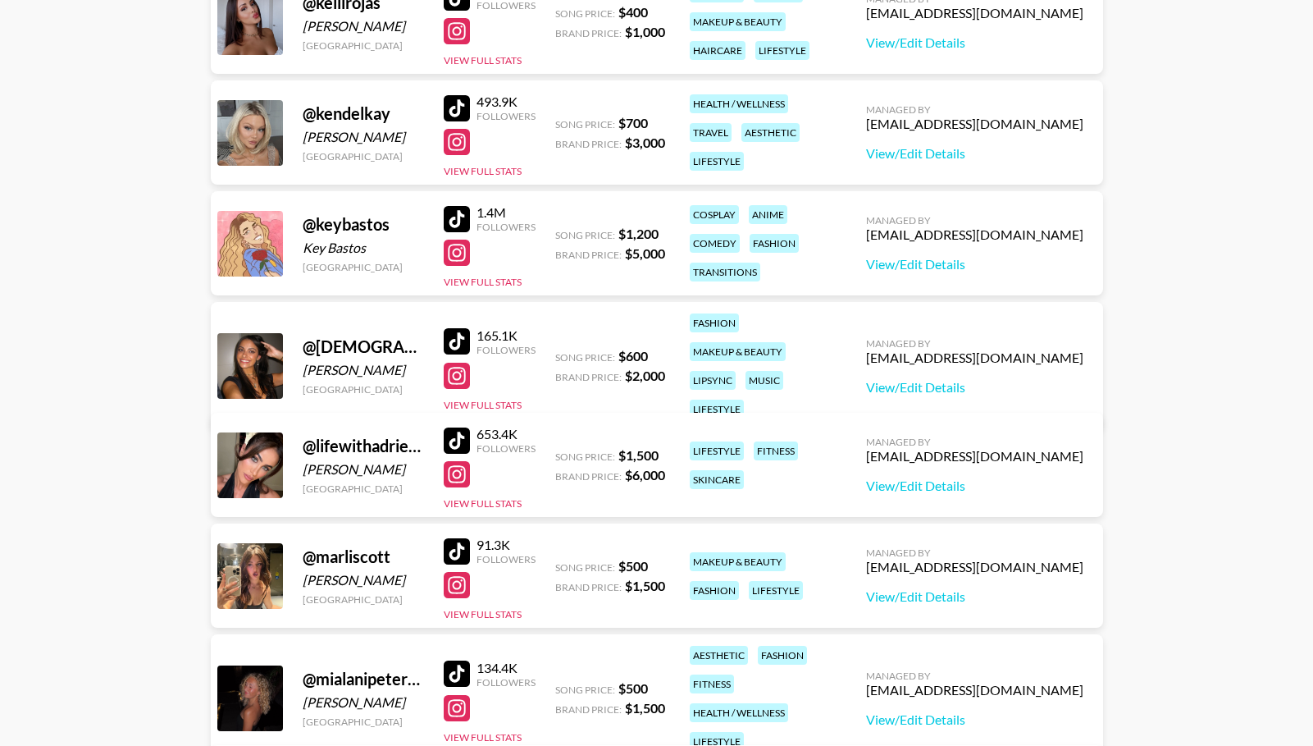
scroll to position [2115, 0]
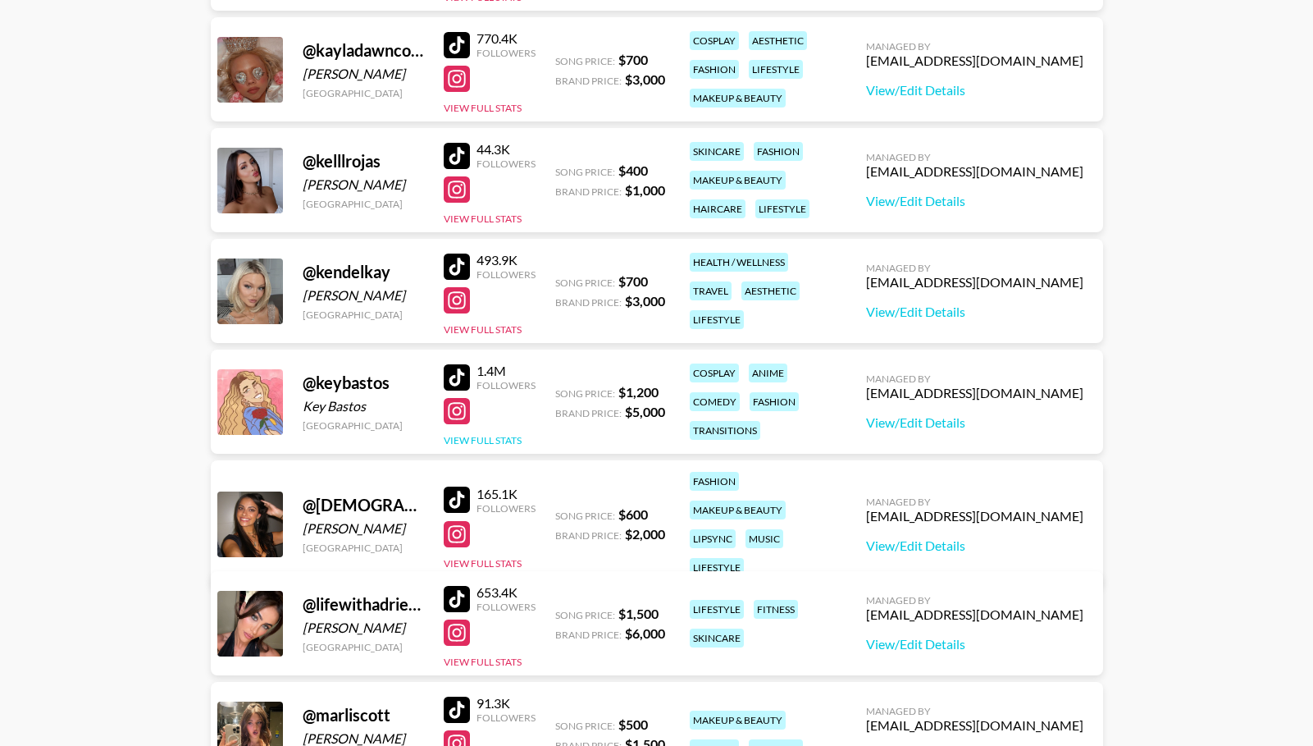
click at [495, 438] on button "View Full Stats" at bounding box center [483, 440] width 78 height 12
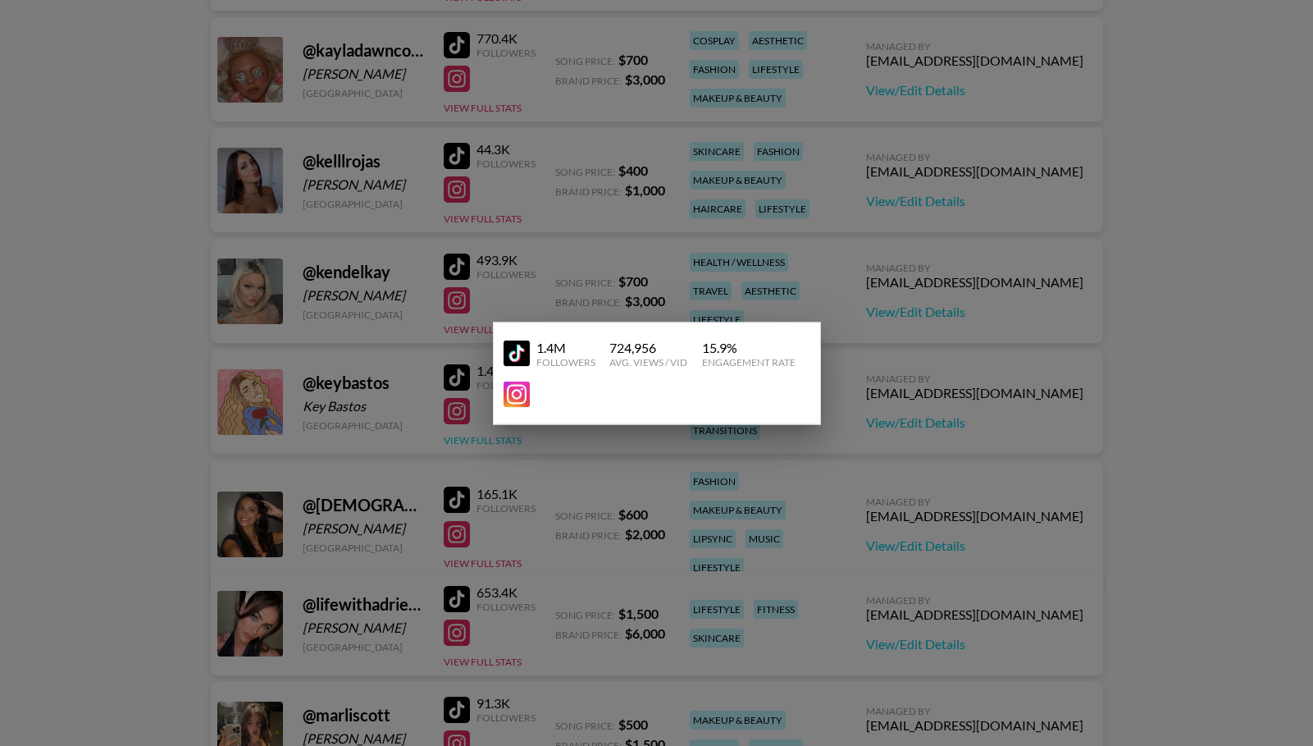
click at [493, 438] on div at bounding box center [656, 373] width 1313 height 746
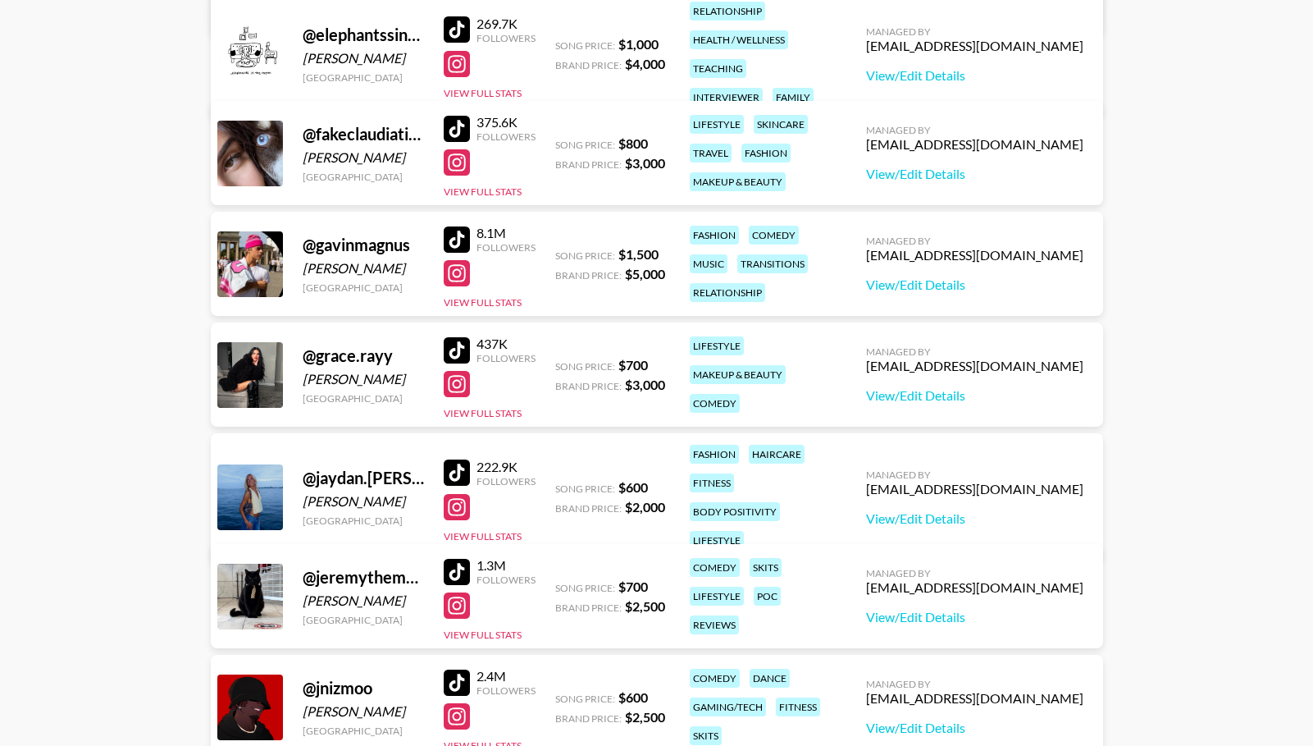
scroll to position [1393, 0]
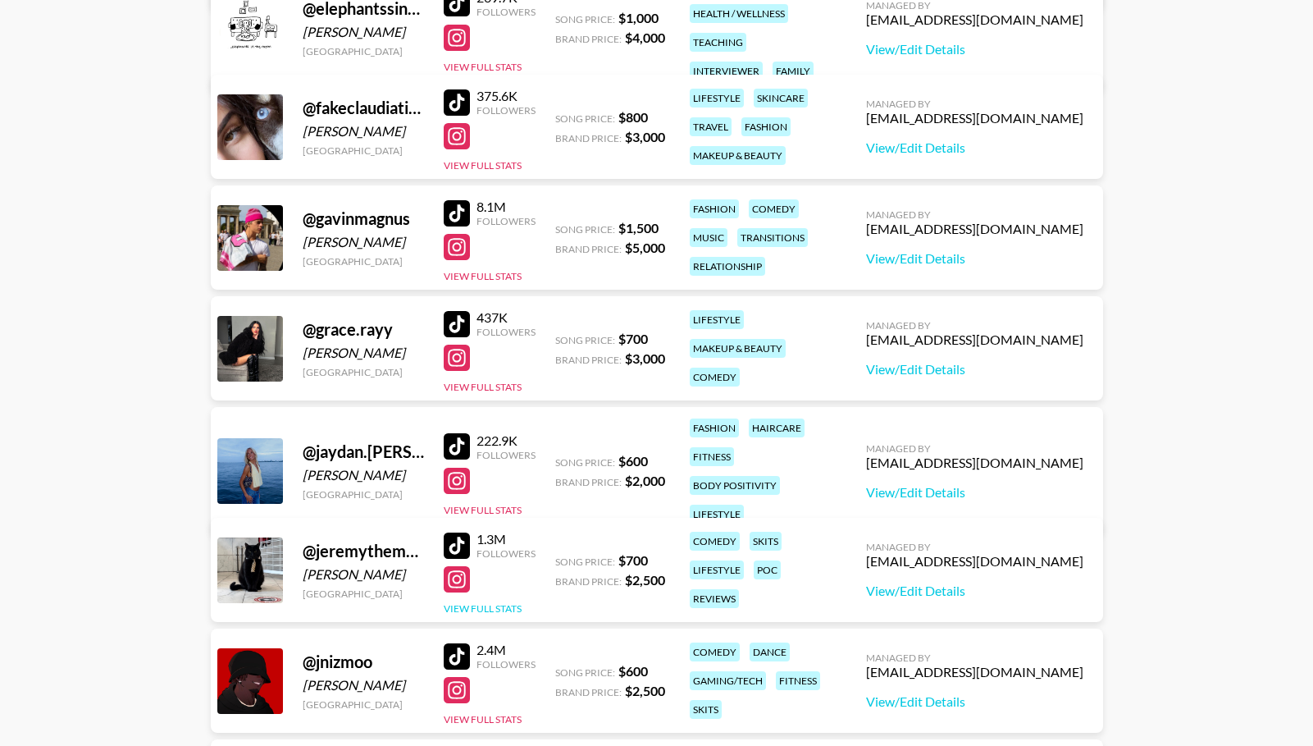
click at [480, 605] on button "View Full Stats" at bounding box center [483, 608] width 78 height 12
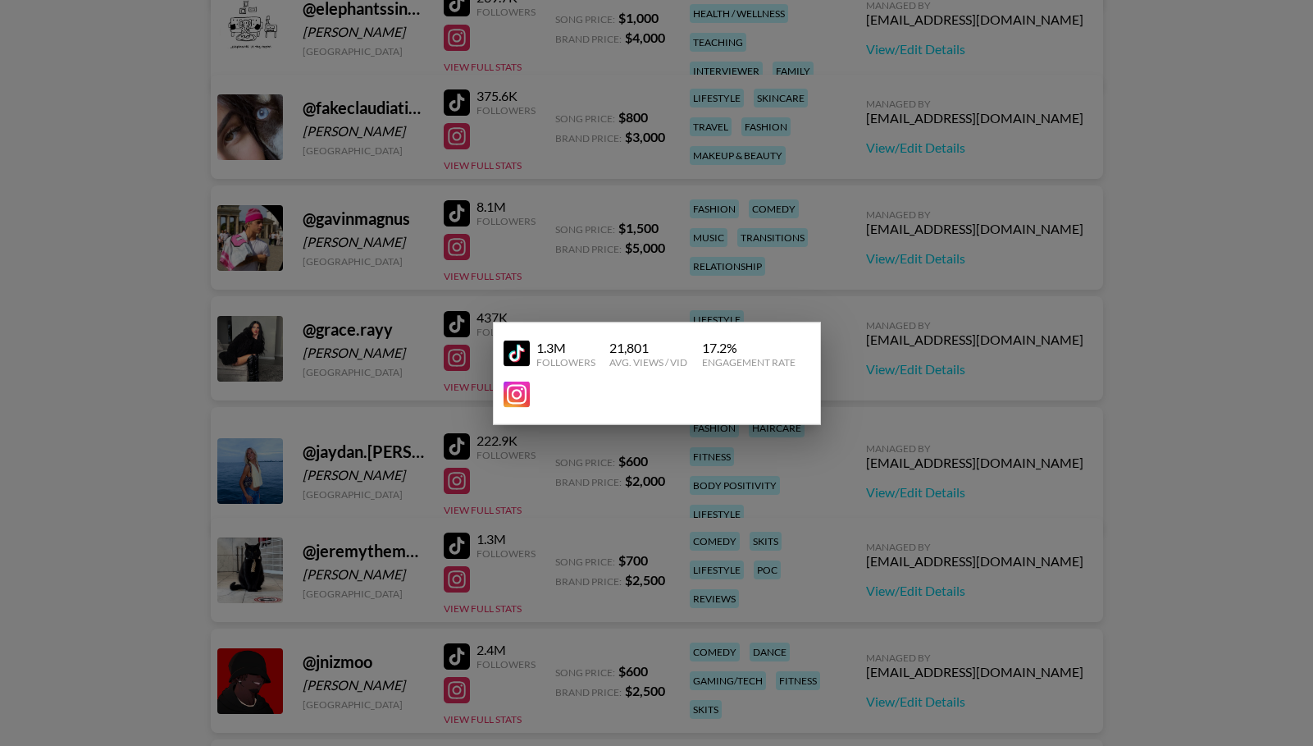
drag, startPoint x: 481, startPoint y: 605, endPoint x: 427, endPoint y: 576, distance: 61.3
click at [480, 605] on div at bounding box center [656, 373] width 1313 height 746
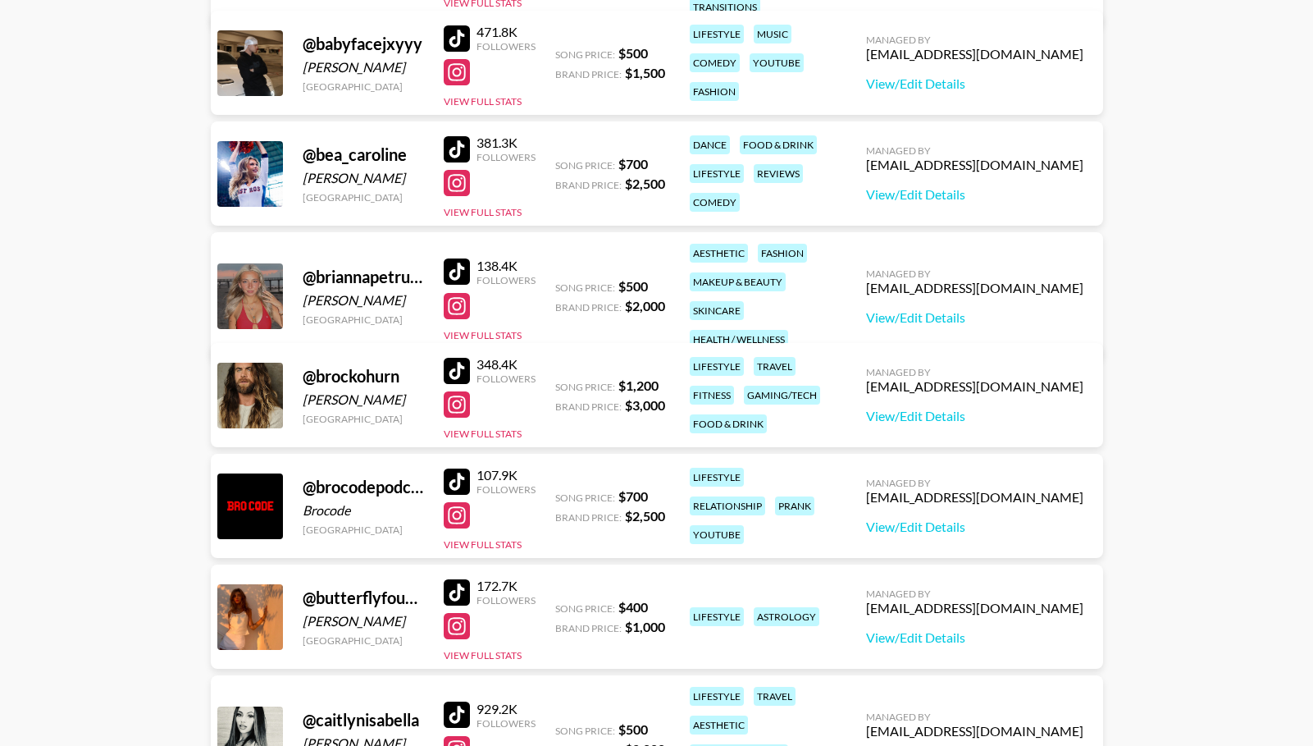
scroll to position [0, 0]
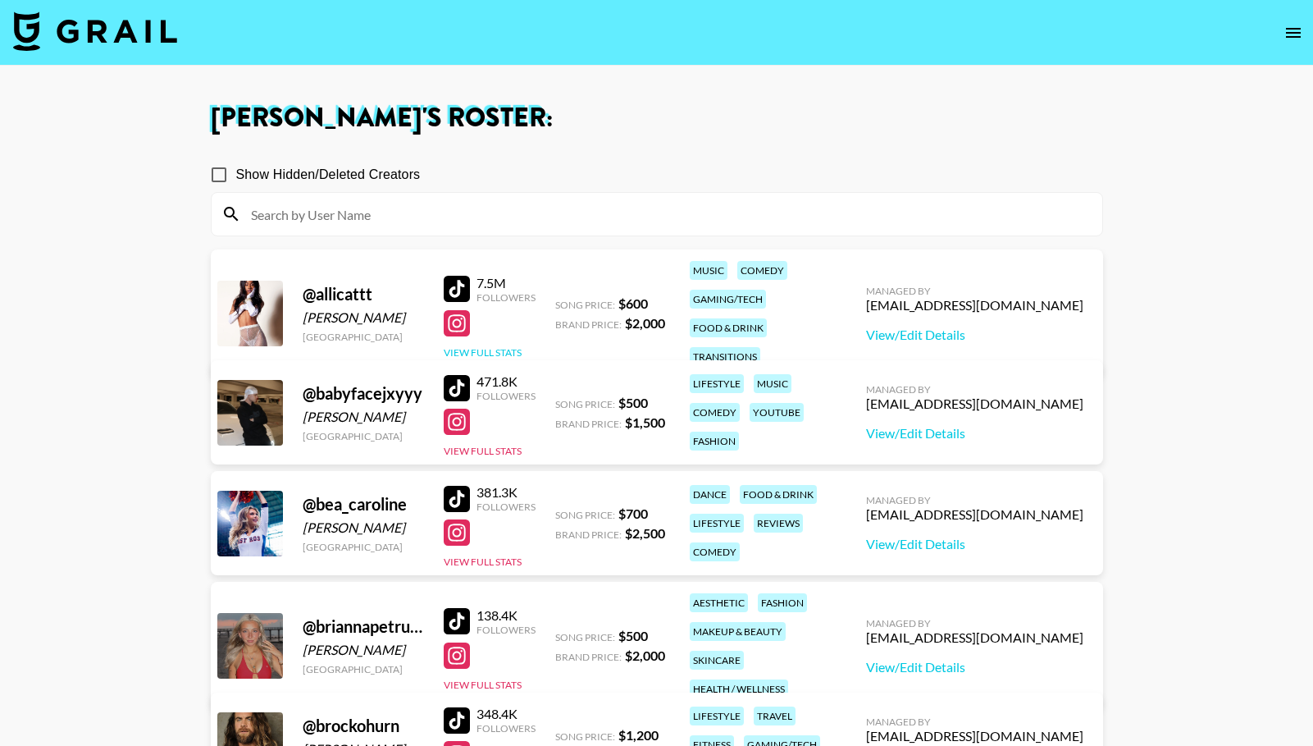
click at [485, 346] on button "View Full Stats" at bounding box center [483, 352] width 78 height 12
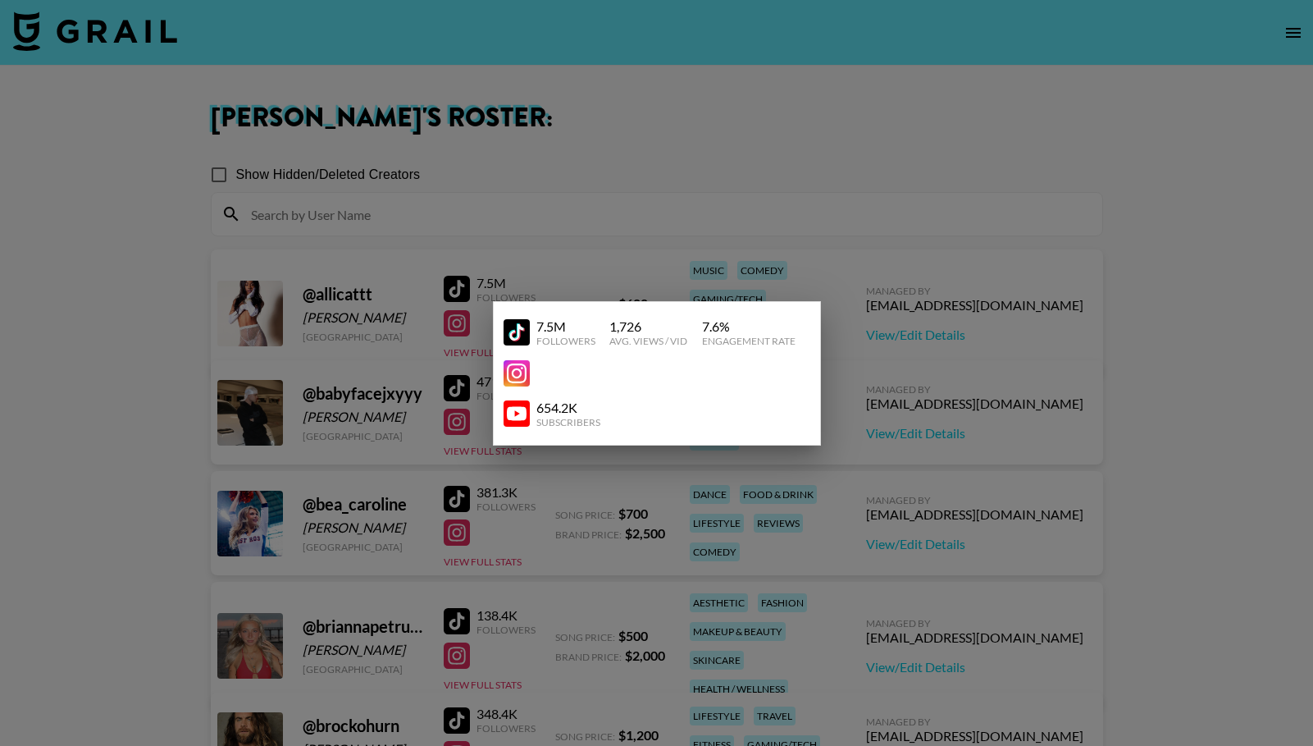
click at [461, 344] on div at bounding box center [656, 373] width 1313 height 746
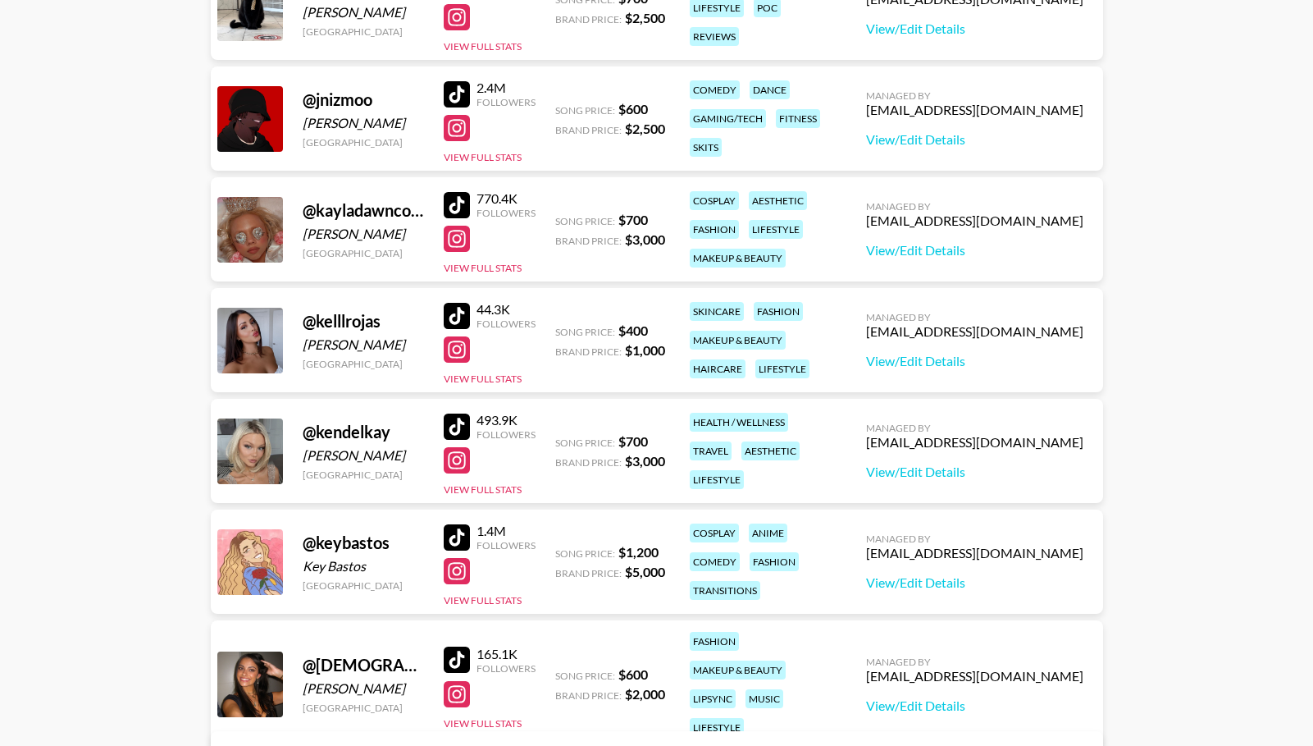
scroll to position [2076, 0]
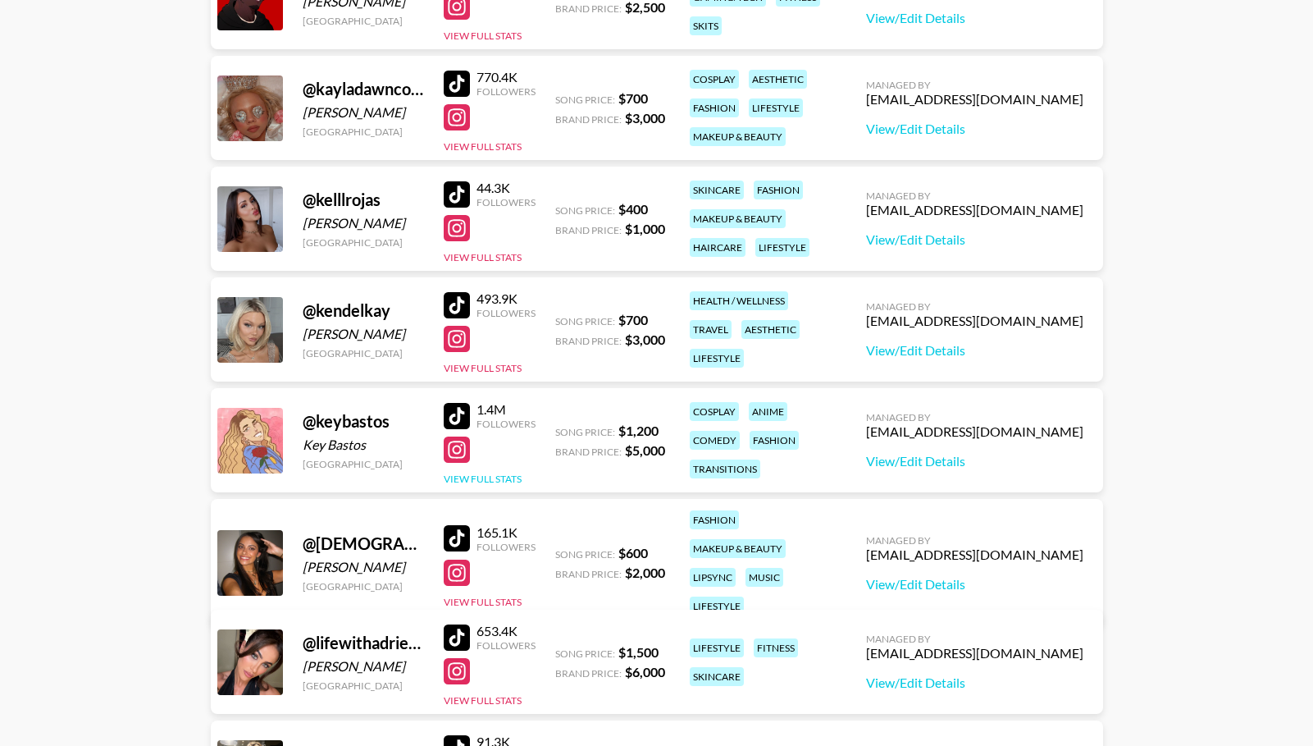
click at [497, 478] on button "View Full Stats" at bounding box center [483, 478] width 78 height 12
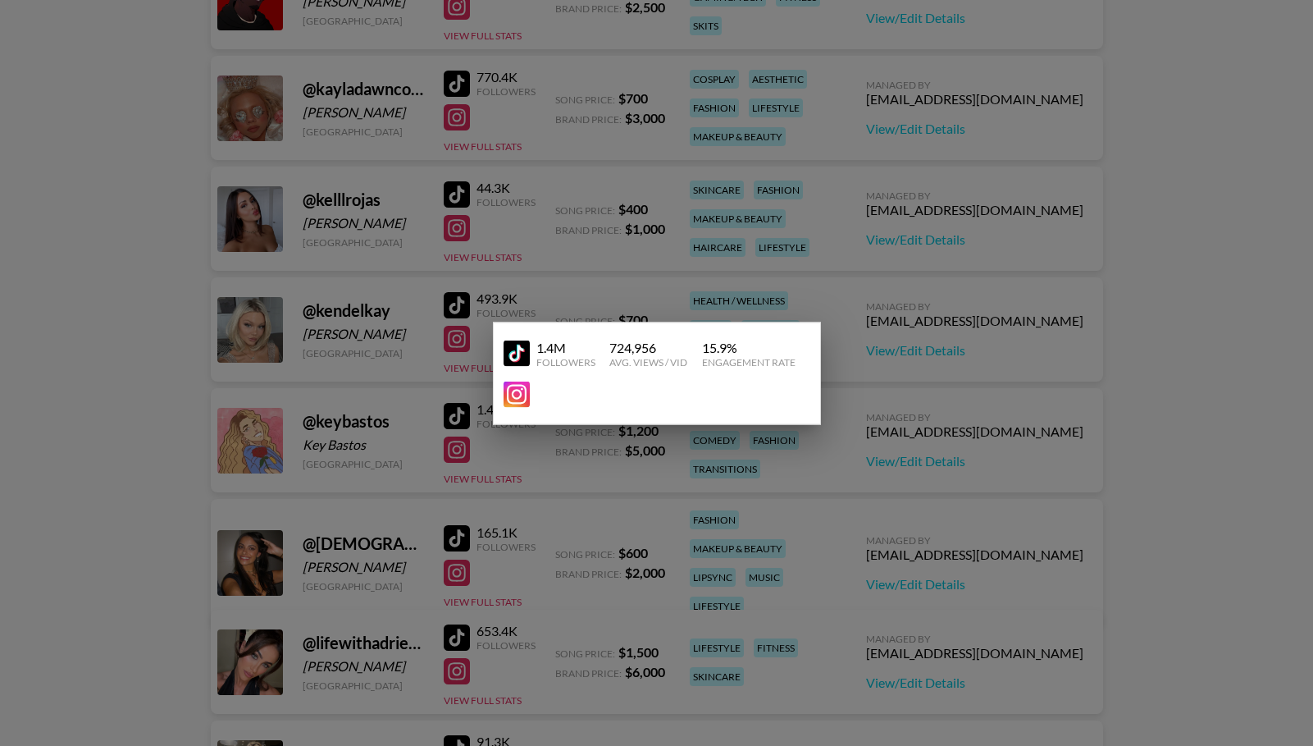
click at [667, 510] on div at bounding box center [656, 373] width 1313 height 746
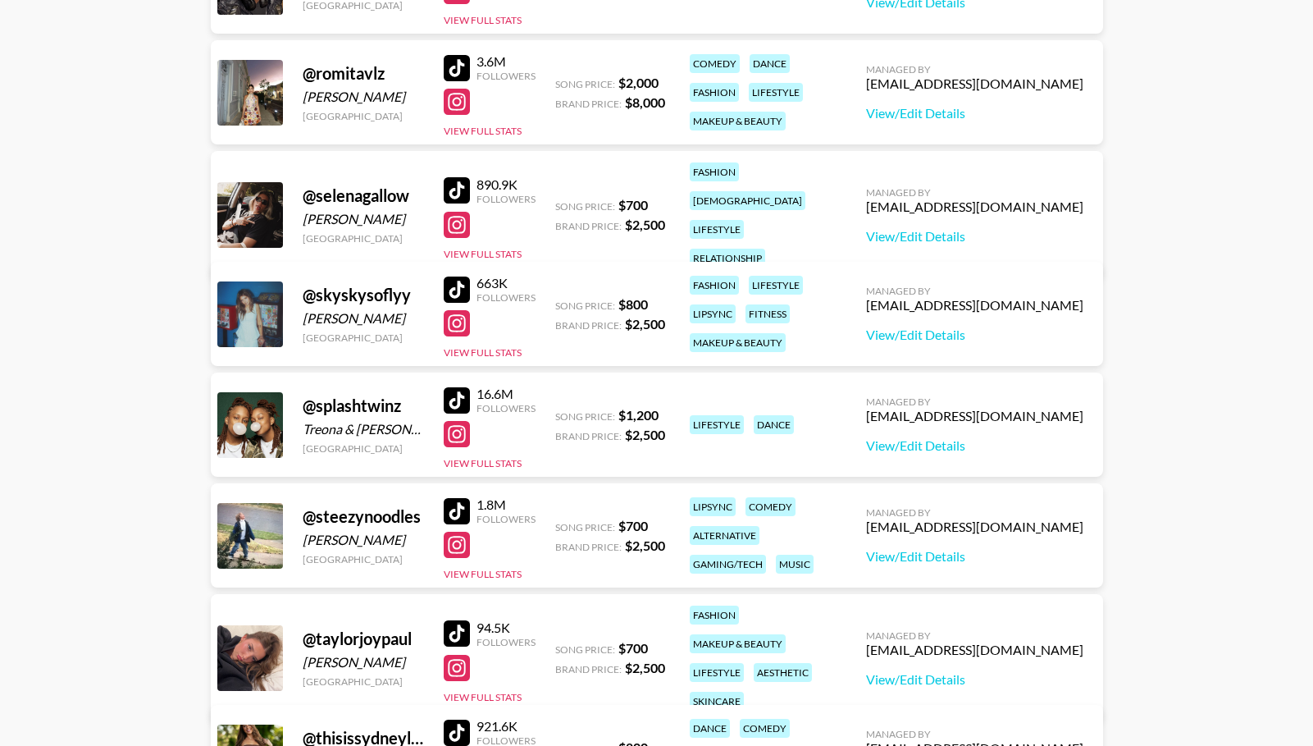
scroll to position [3815, 0]
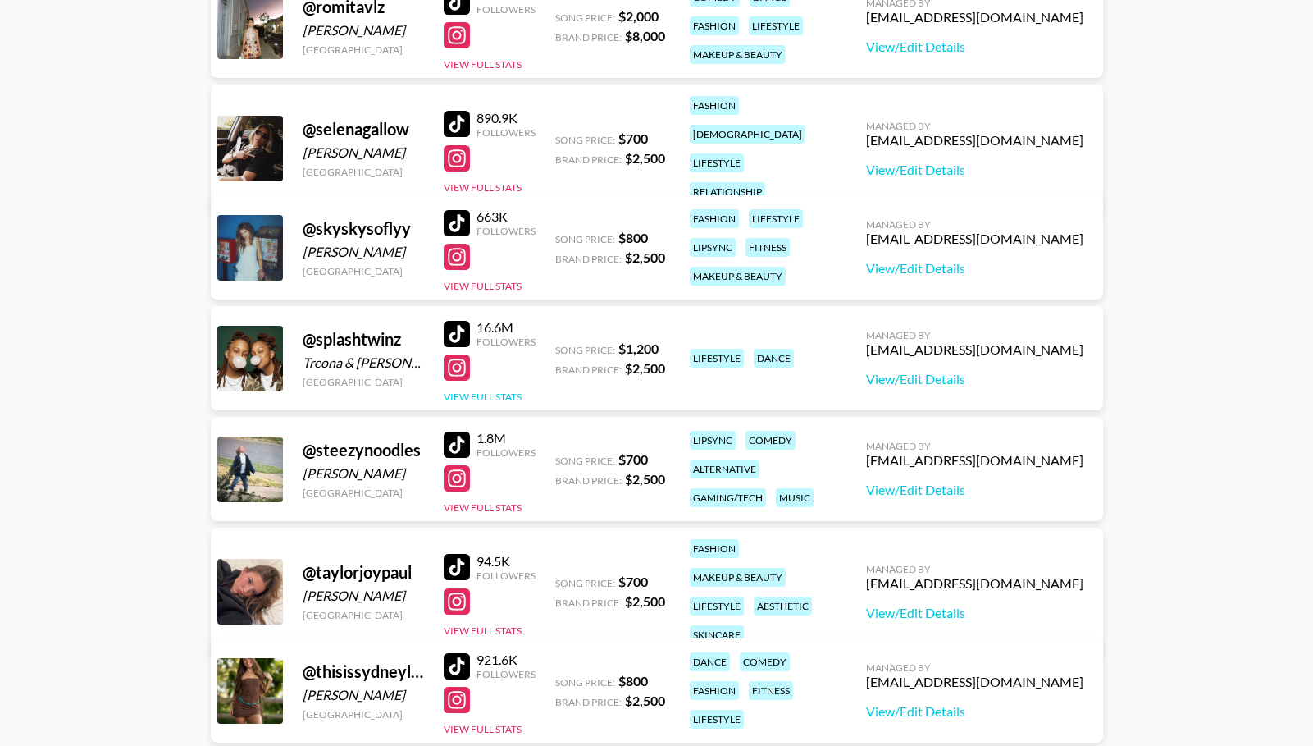
click at [497, 390] on button "View Full Stats" at bounding box center [483, 396] width 78 height 12
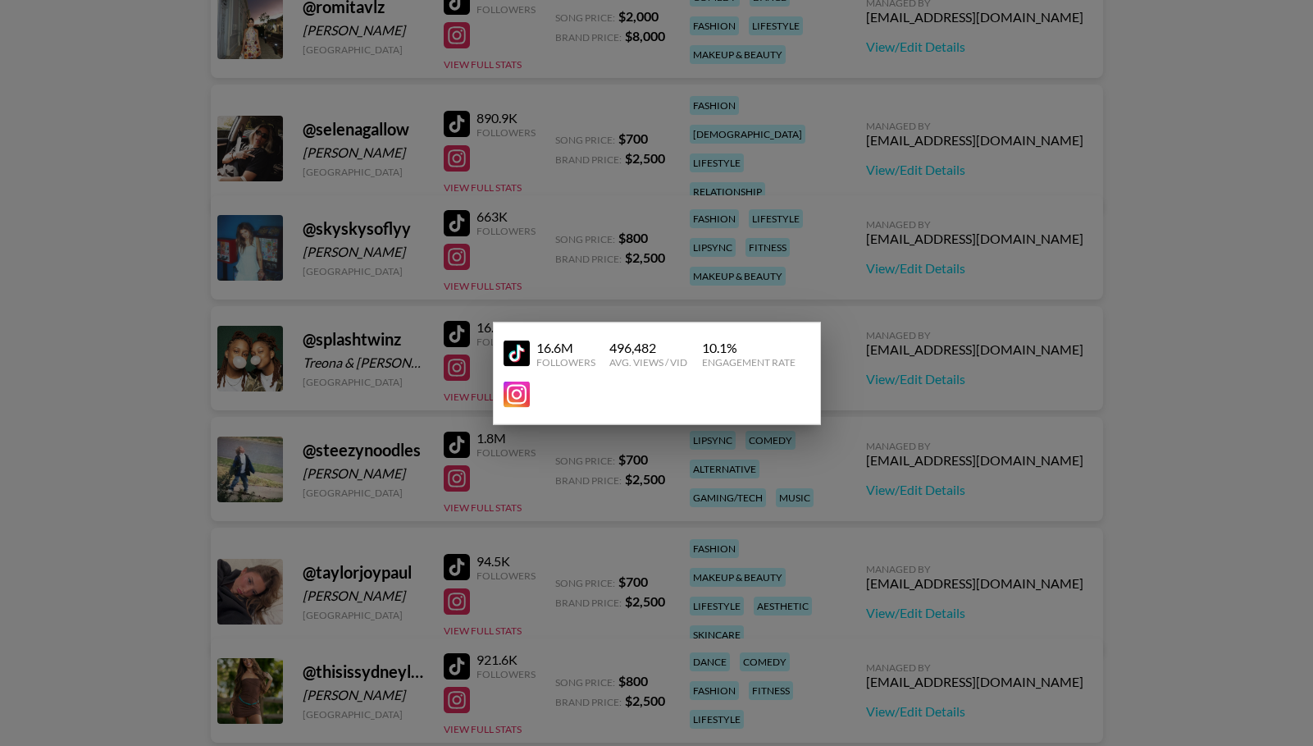
click at [541, 442] on div at bounding box center [656, 373] width 1313 height 746
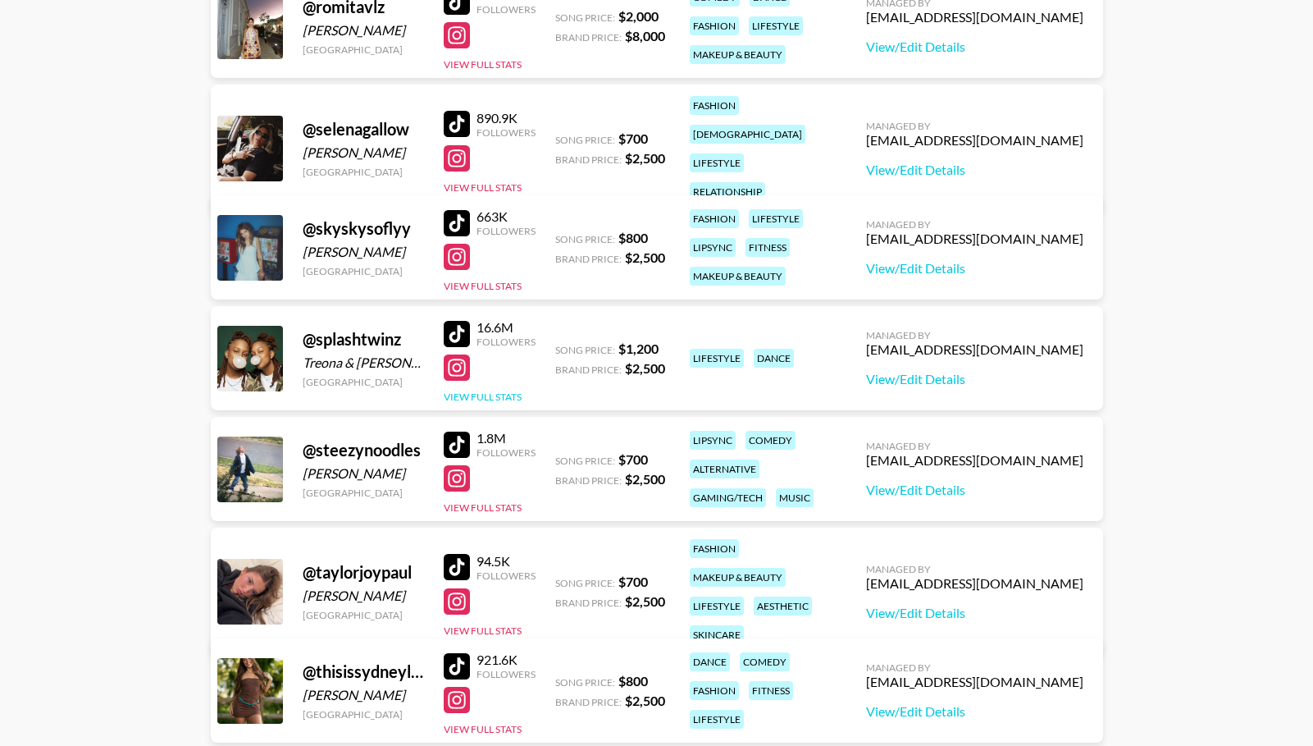
click at [465, 394] on button "View Full Stats" at bounding box center [483, 396] width 78 height 12
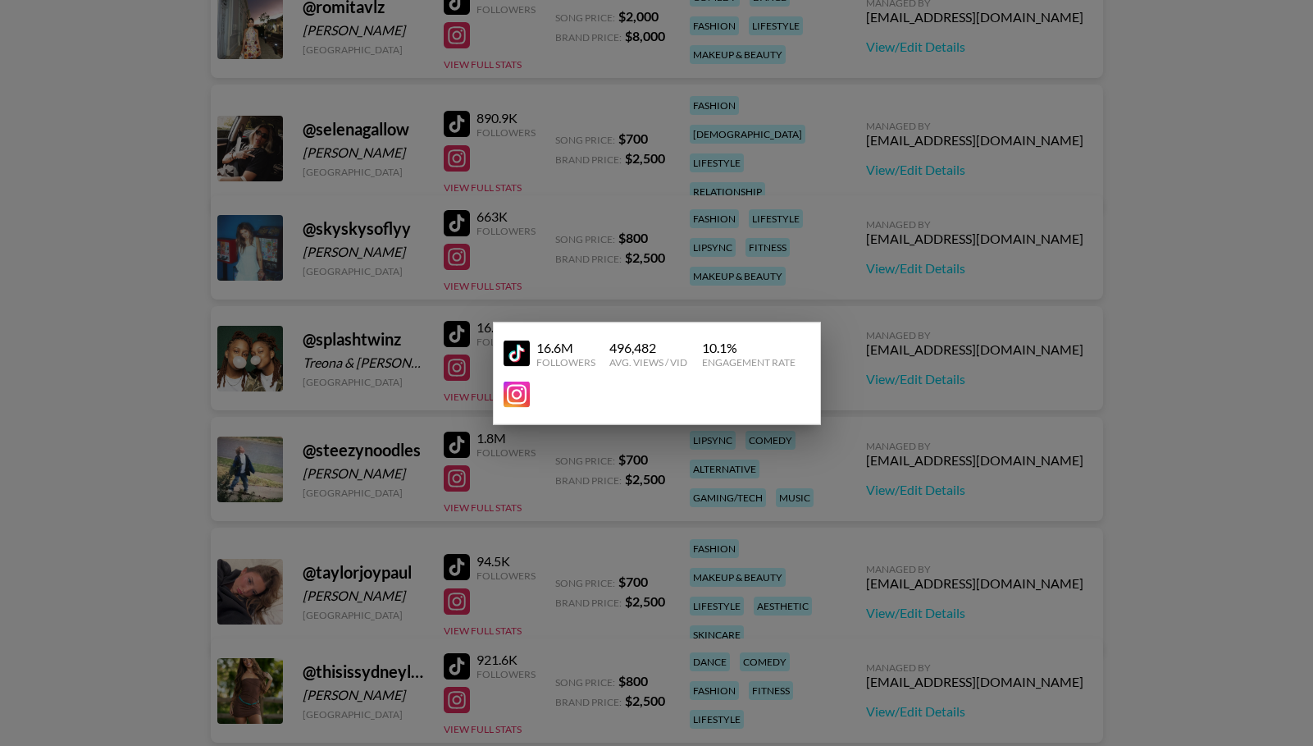
drag, startPoint x: 355, startPoint y: 409, endPoint x: 252, endPoint y: 408, distance: 103.4
click at [355, 409] on div at bounding box center [656, 373] width 1313 height 746
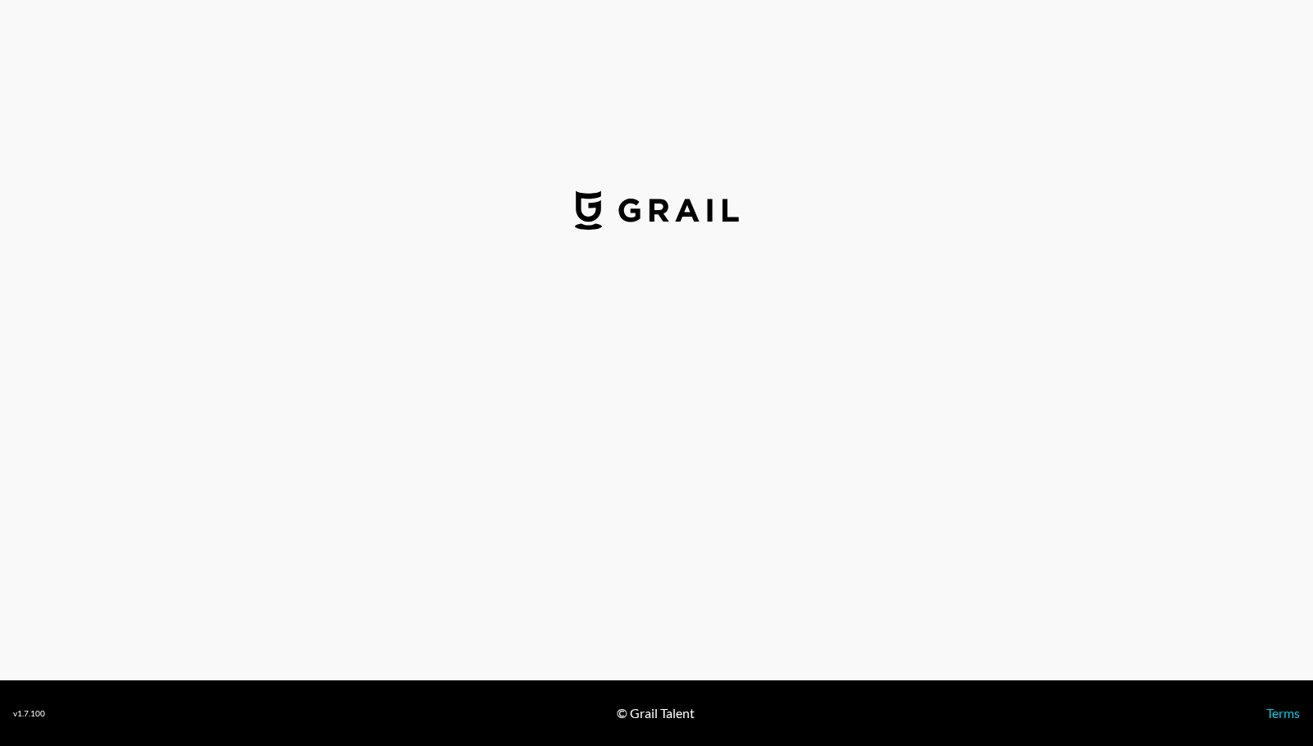
select select "USD"
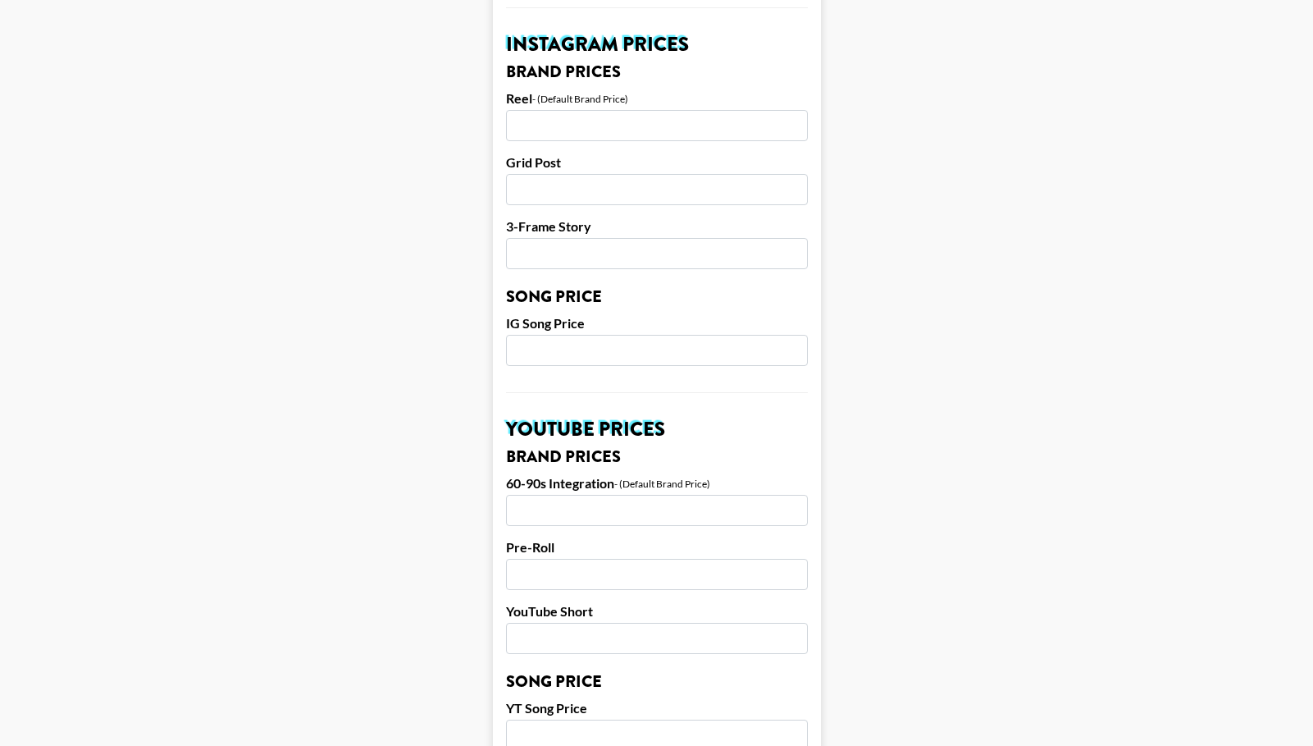
scroll to position [1480, 0]
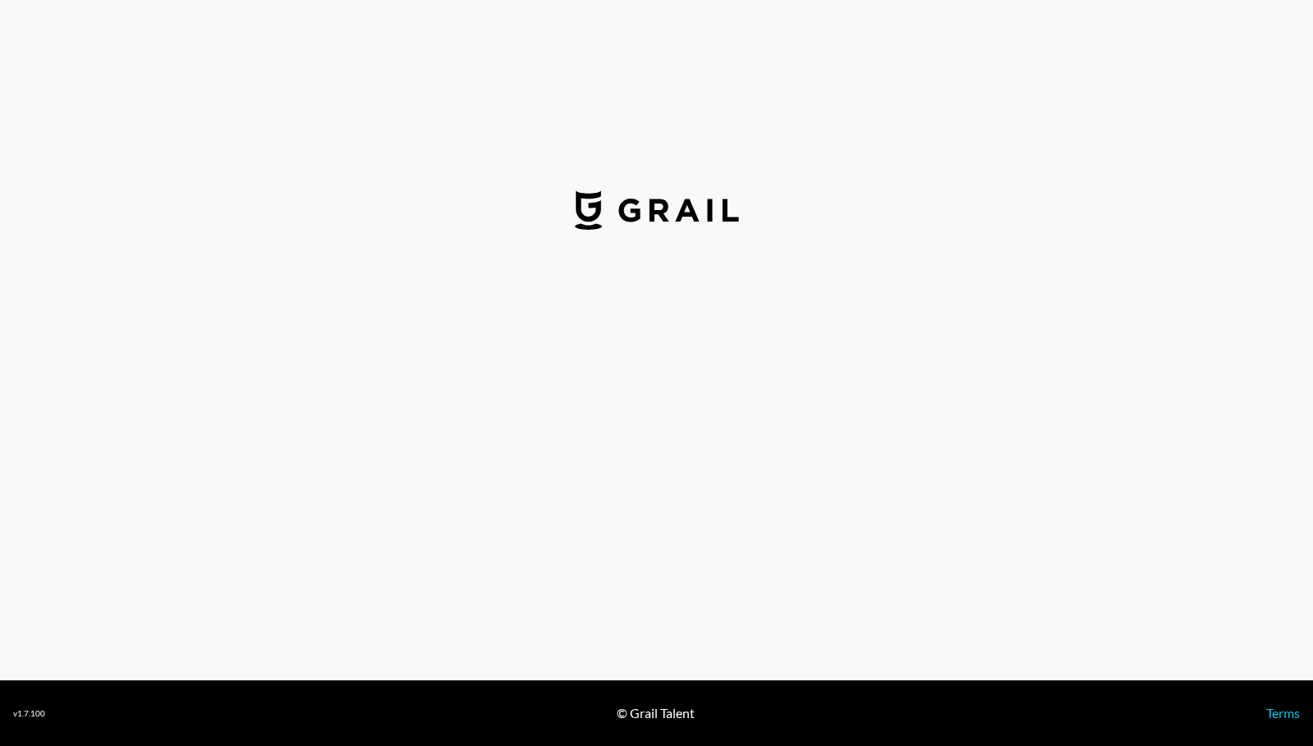
select select "USD"
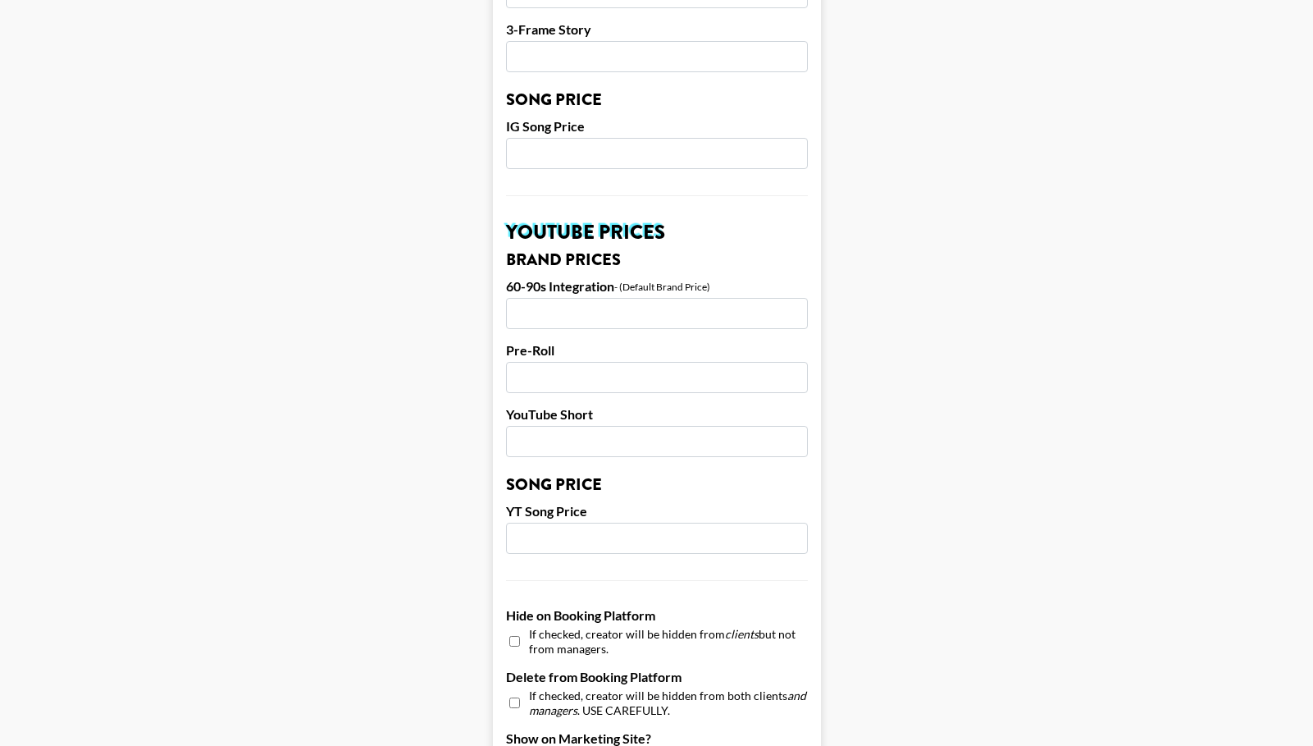
scroll to position [1295, 0]
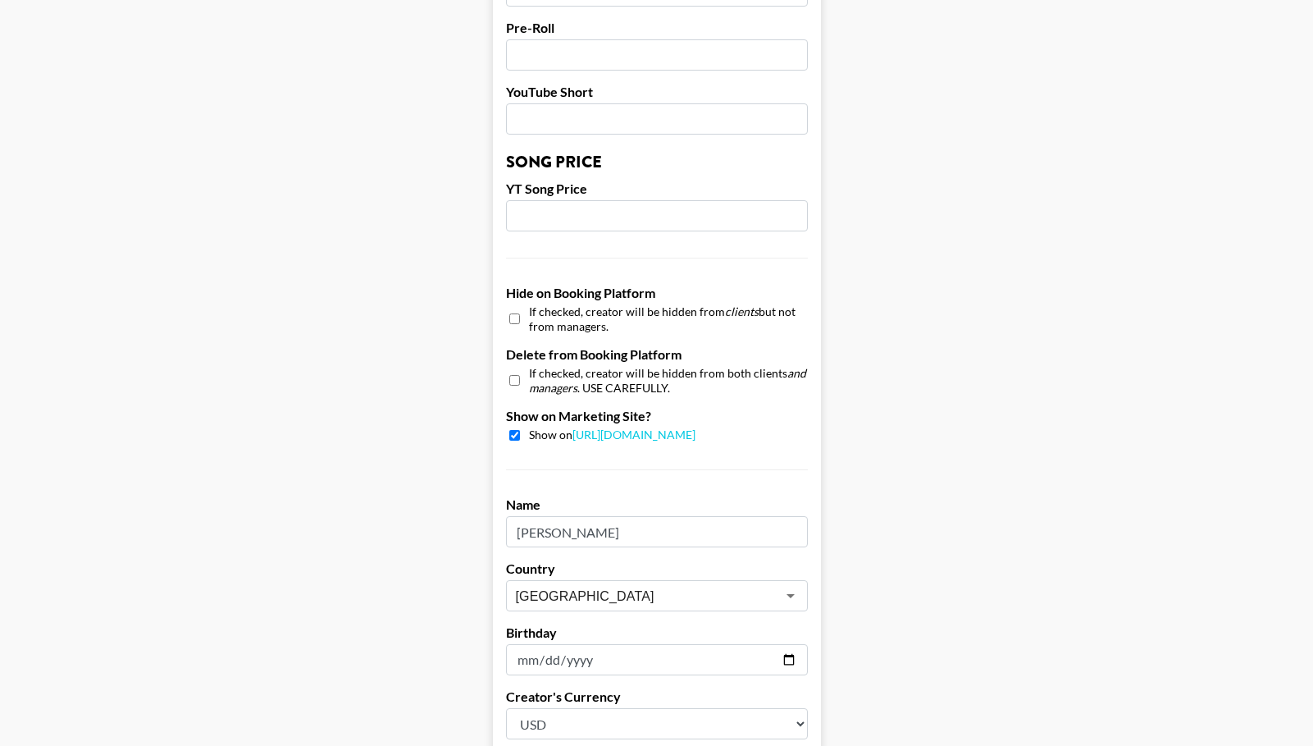
click at [515, 378] on input "checkbox" at bounding box center [514, 380] width 11 height 24
checkbox input "true"
click at [511, 320] on input "checkbox" at bounding box center [514, 319] width 11 height 24
checkbox input "true"
click at [513, 431] on input "checkbox" at bounding box center [514, 435] width 11 height 11
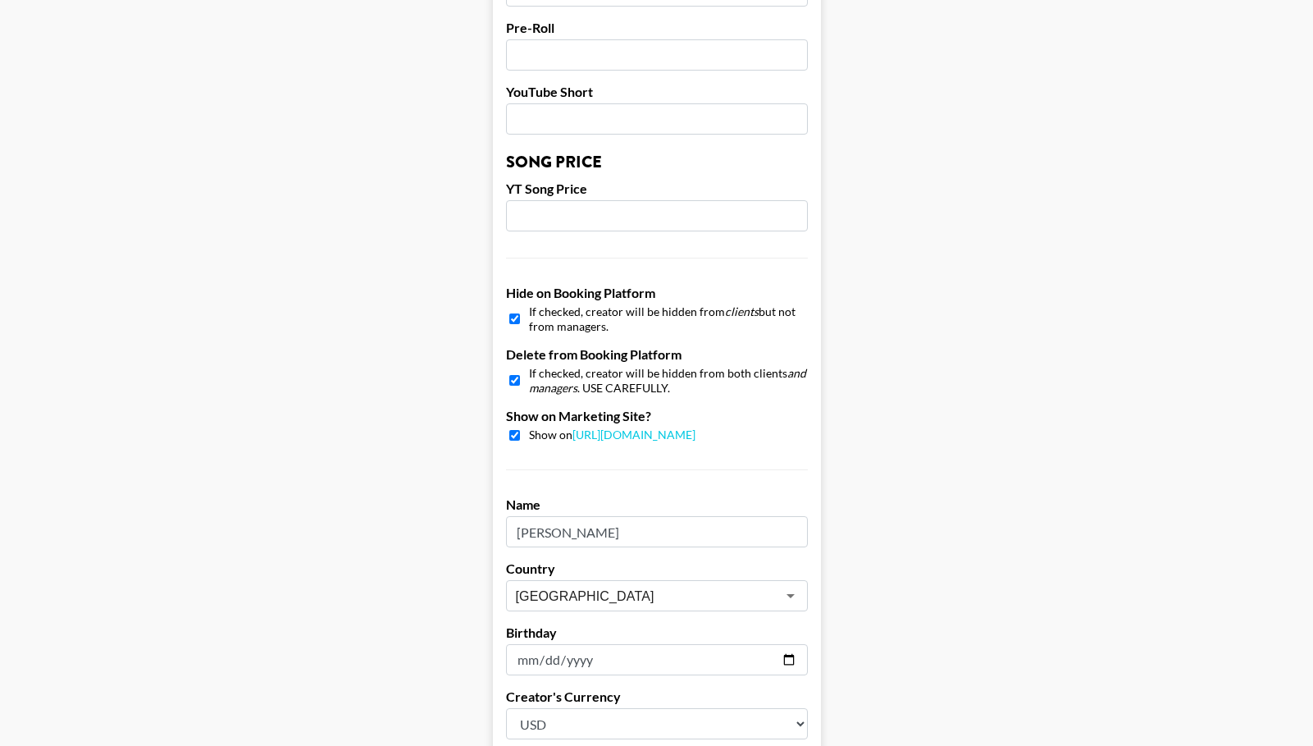
checkbox input "false"
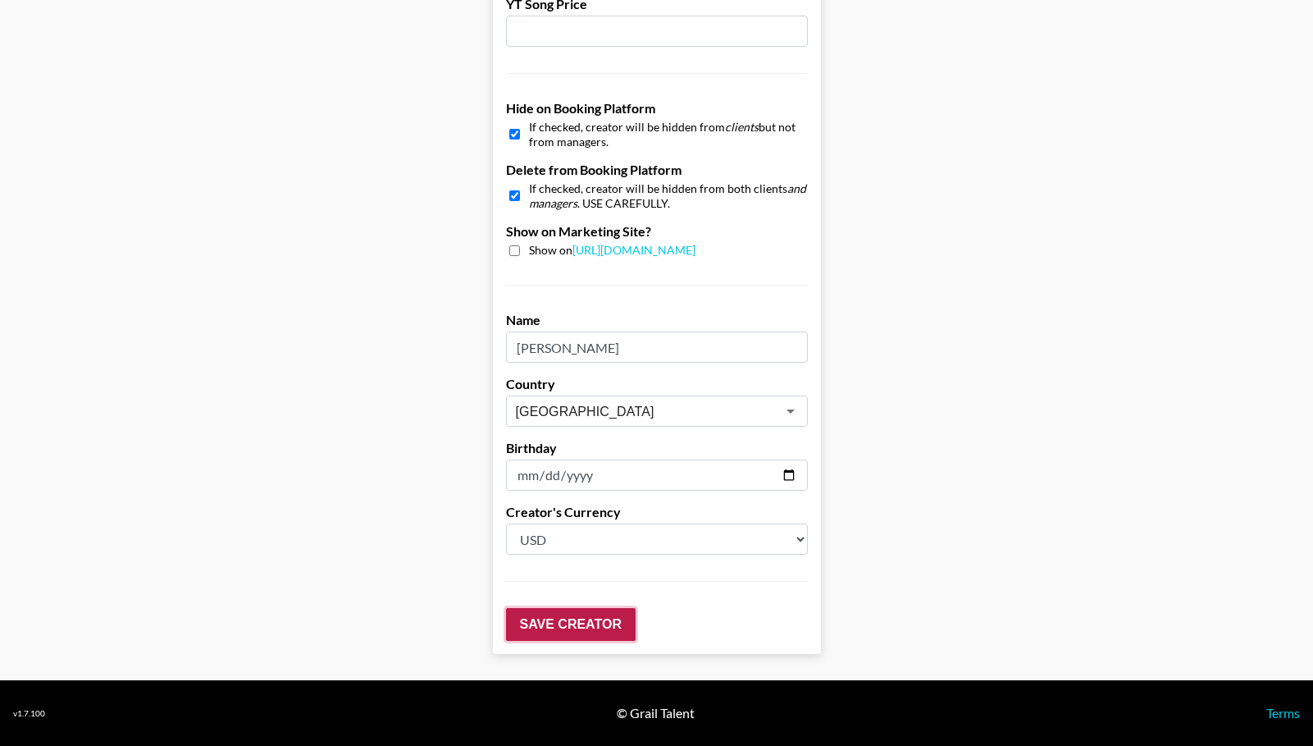
click at [593, 620] on input "Save Creator" at bounding box center [571, 624] width 130 height 33
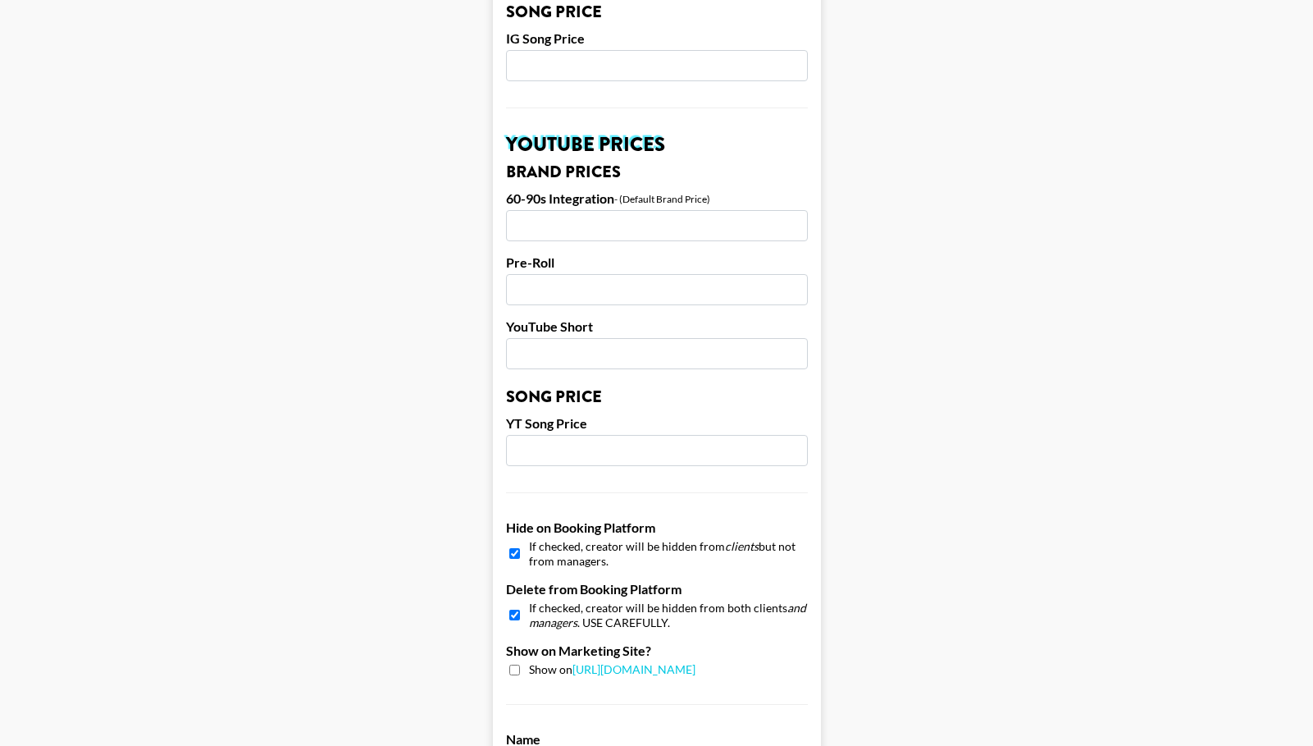
scroll to position [0, 0]
